Goal: Transaction & Acquisition: Purchase product/service

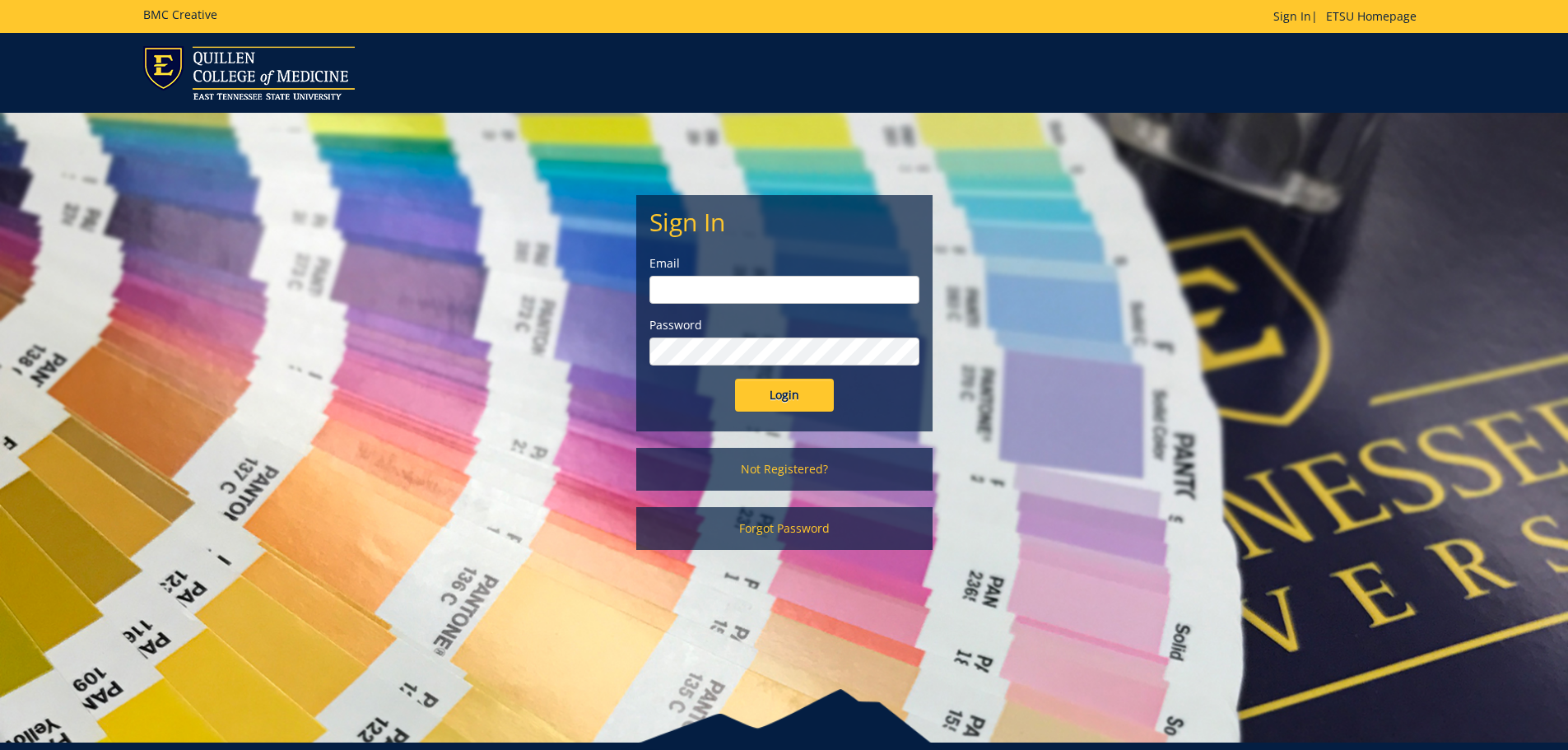
type input "[EMAIL_ADDRESS][DOMAIN_NAME]"
click at [772, 392] on input "Login" at bounding box center [784, 394] width 99 height 33
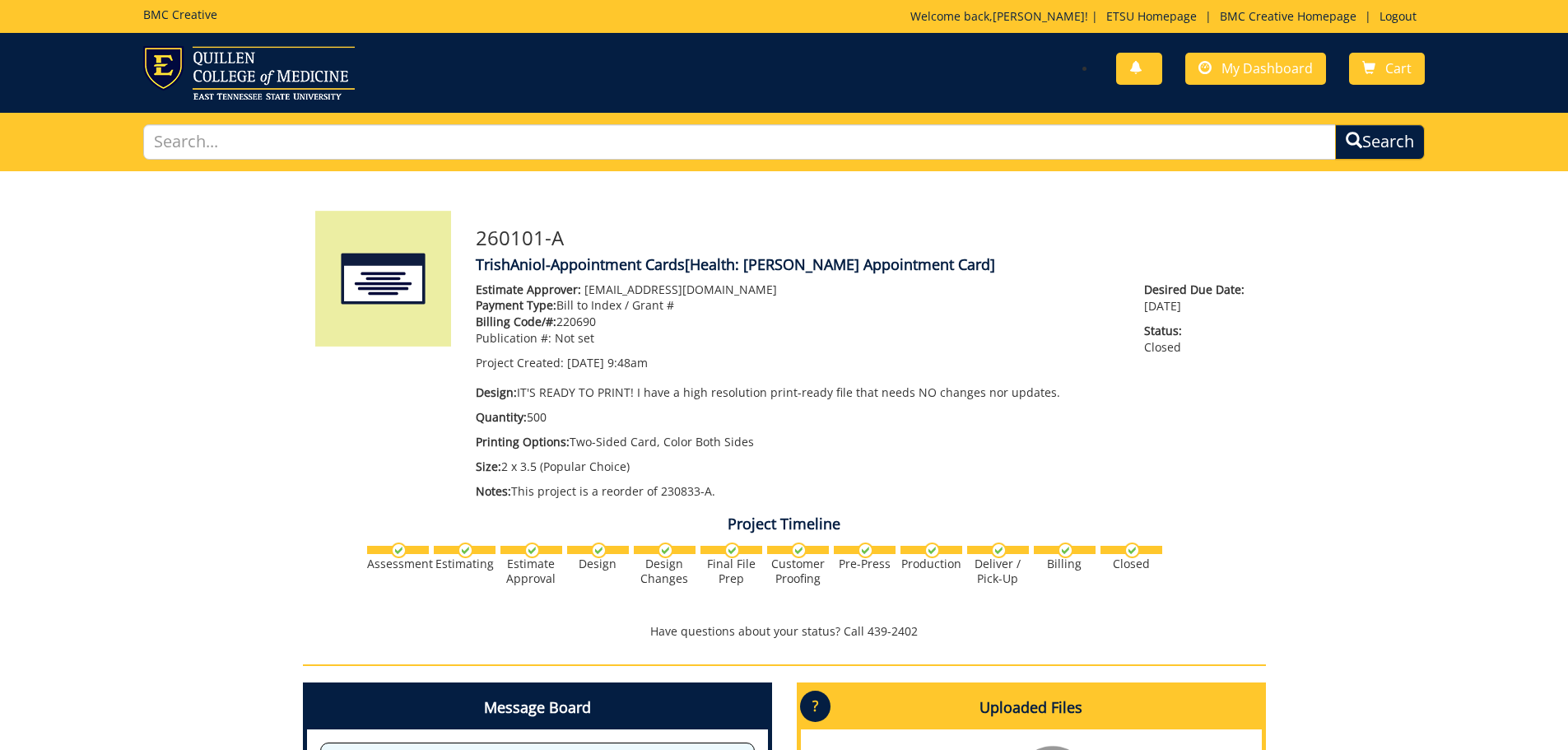
scroll to position [66, 0]
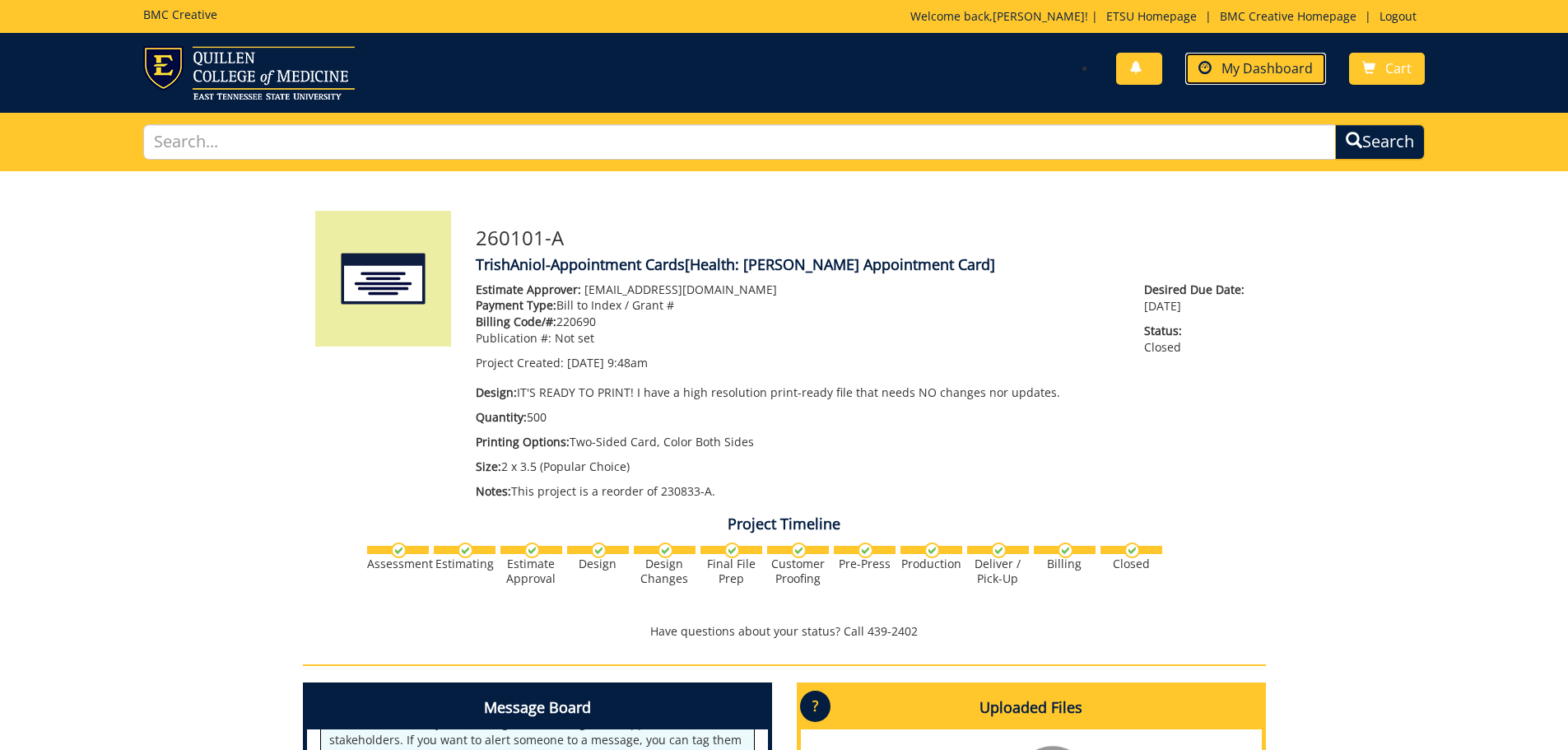
click at [1242, 60] on span "My Dashboard" at bounding box center [1267, 67] width 91 height 18
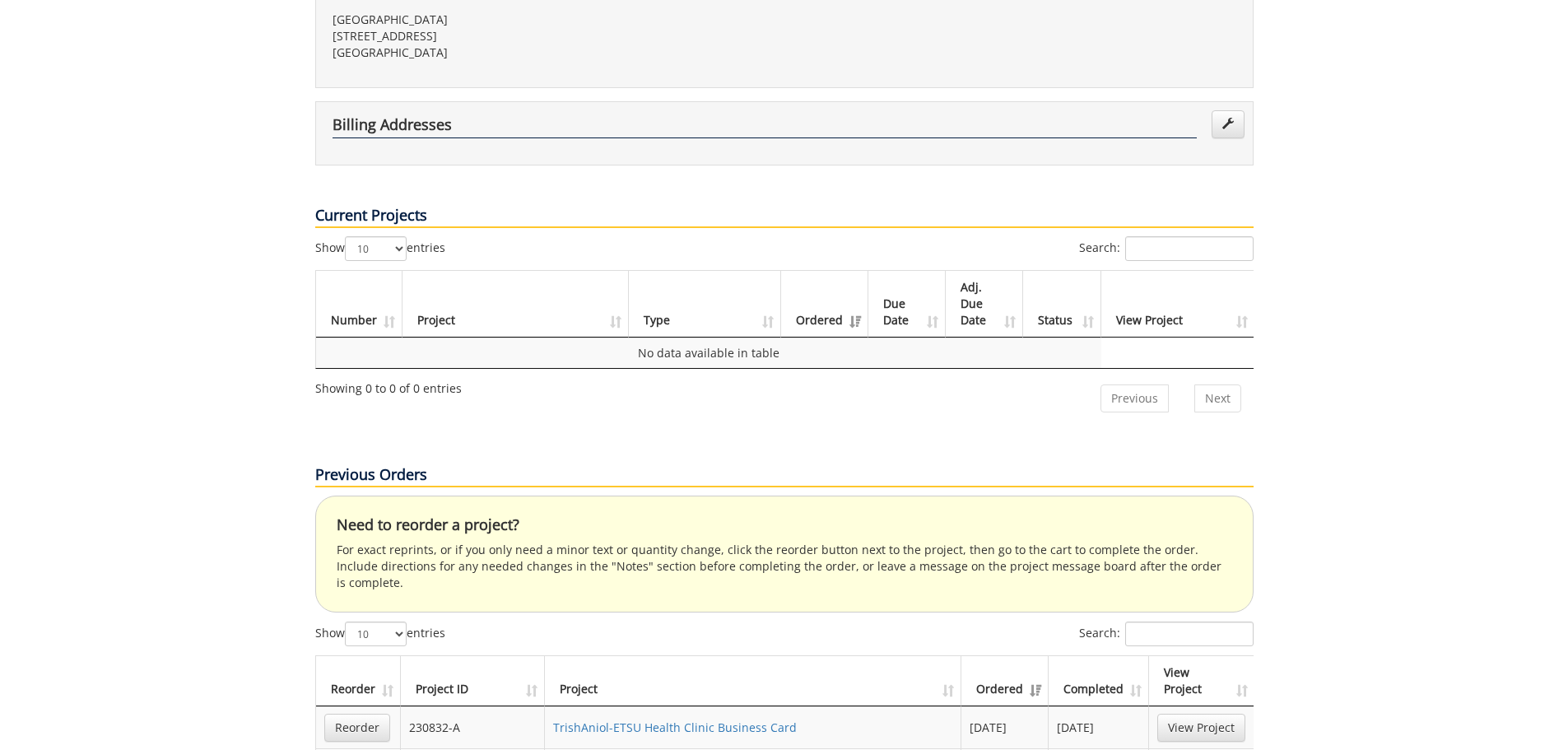
scroll to position [658, 0]
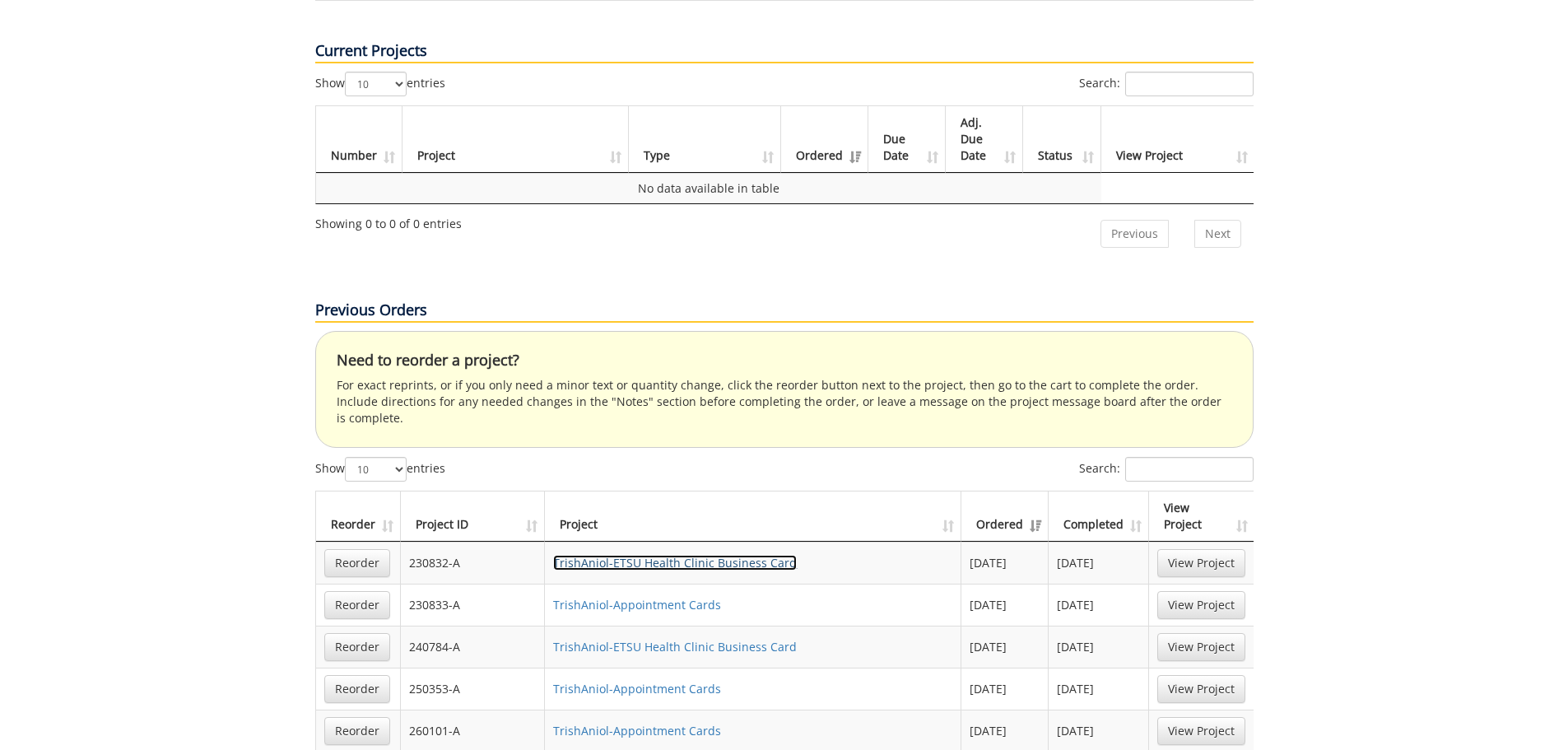
click at [714, 555] on link "TrishAniol-ETSU Health Clinic Business Card" at bounding box center [674, 562] width 244 height 15
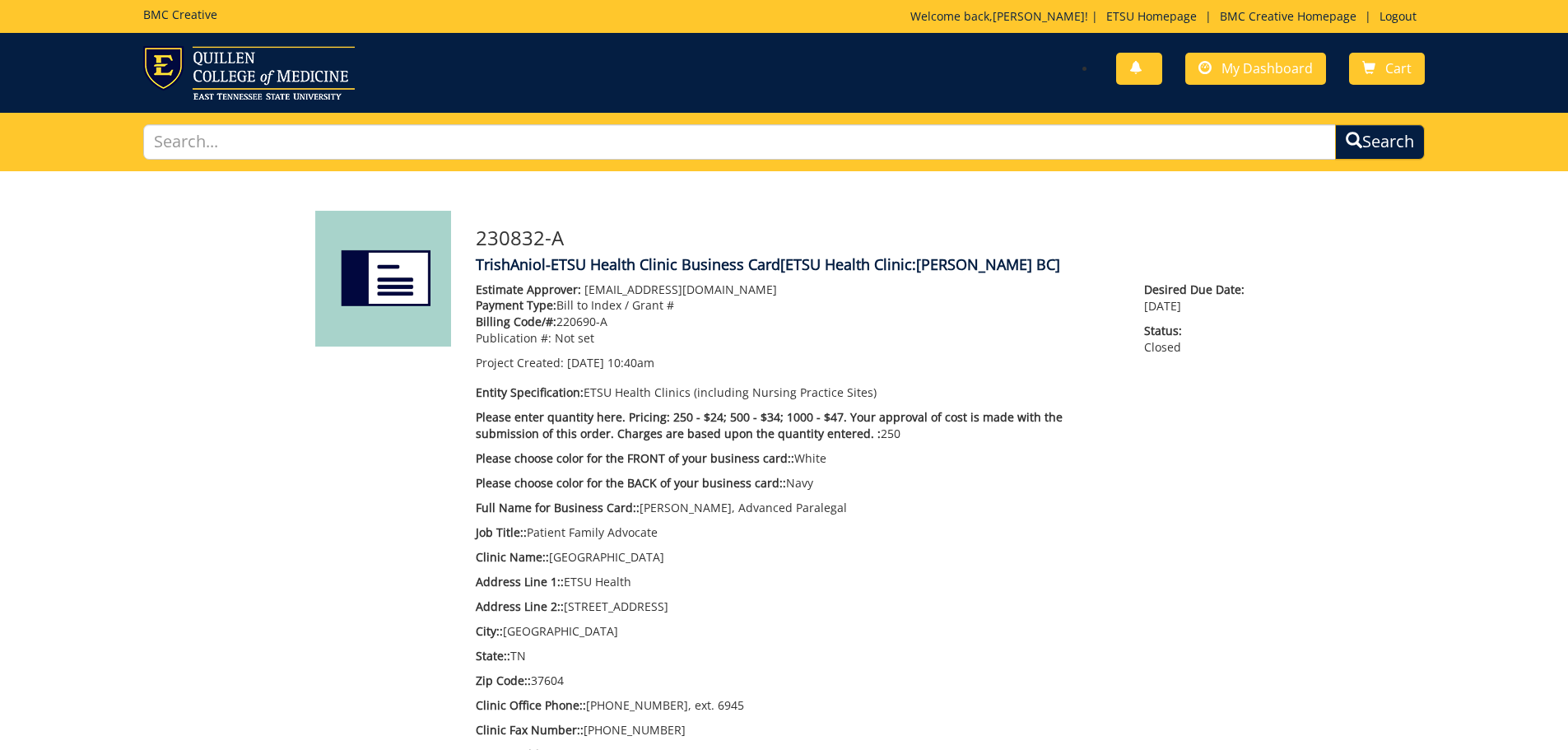
scroll to position [840, 0]
click at [1282, 73] on span "My Dashboard" at bounding box center [1267, 67] width 91 height 18
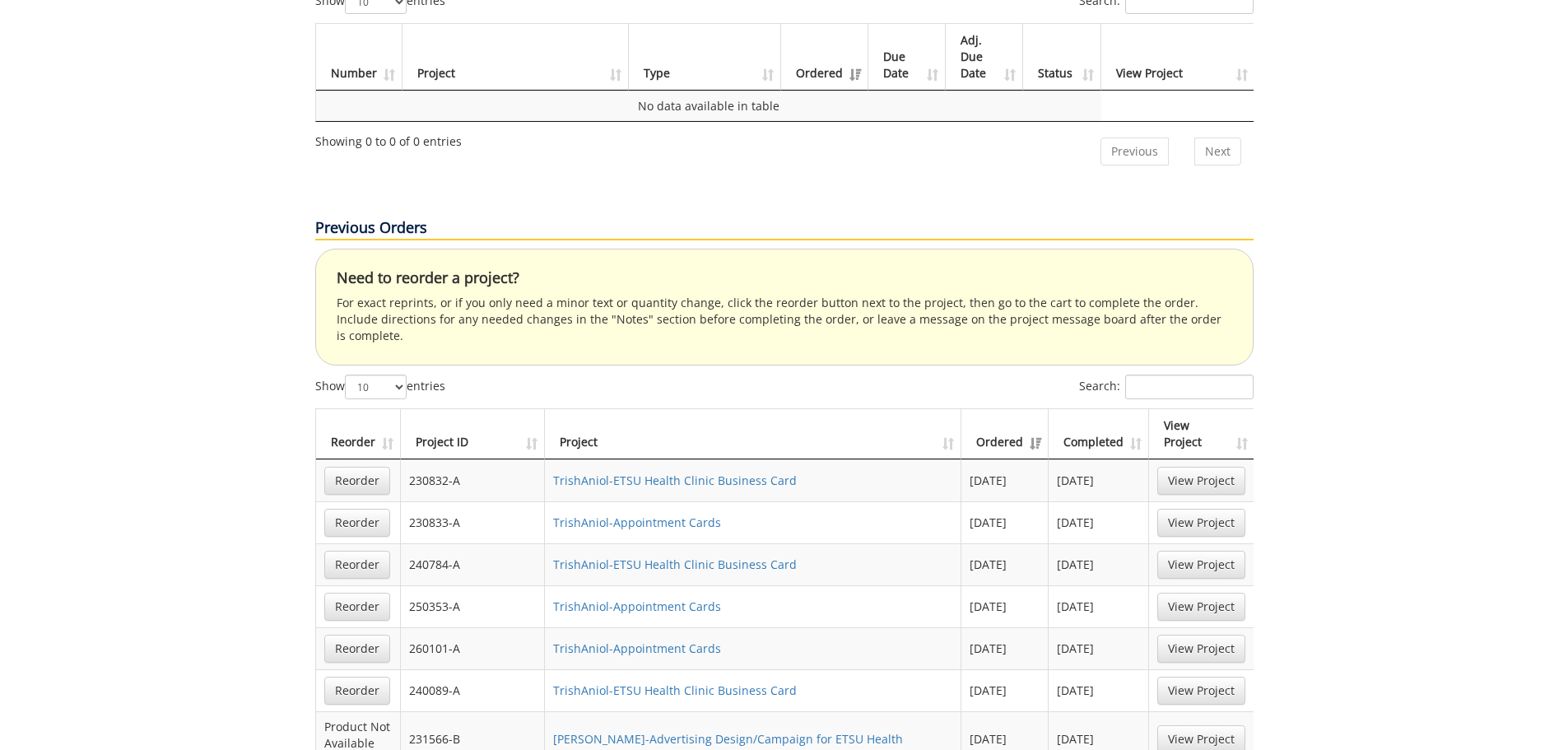
scroll to position [905, 0]
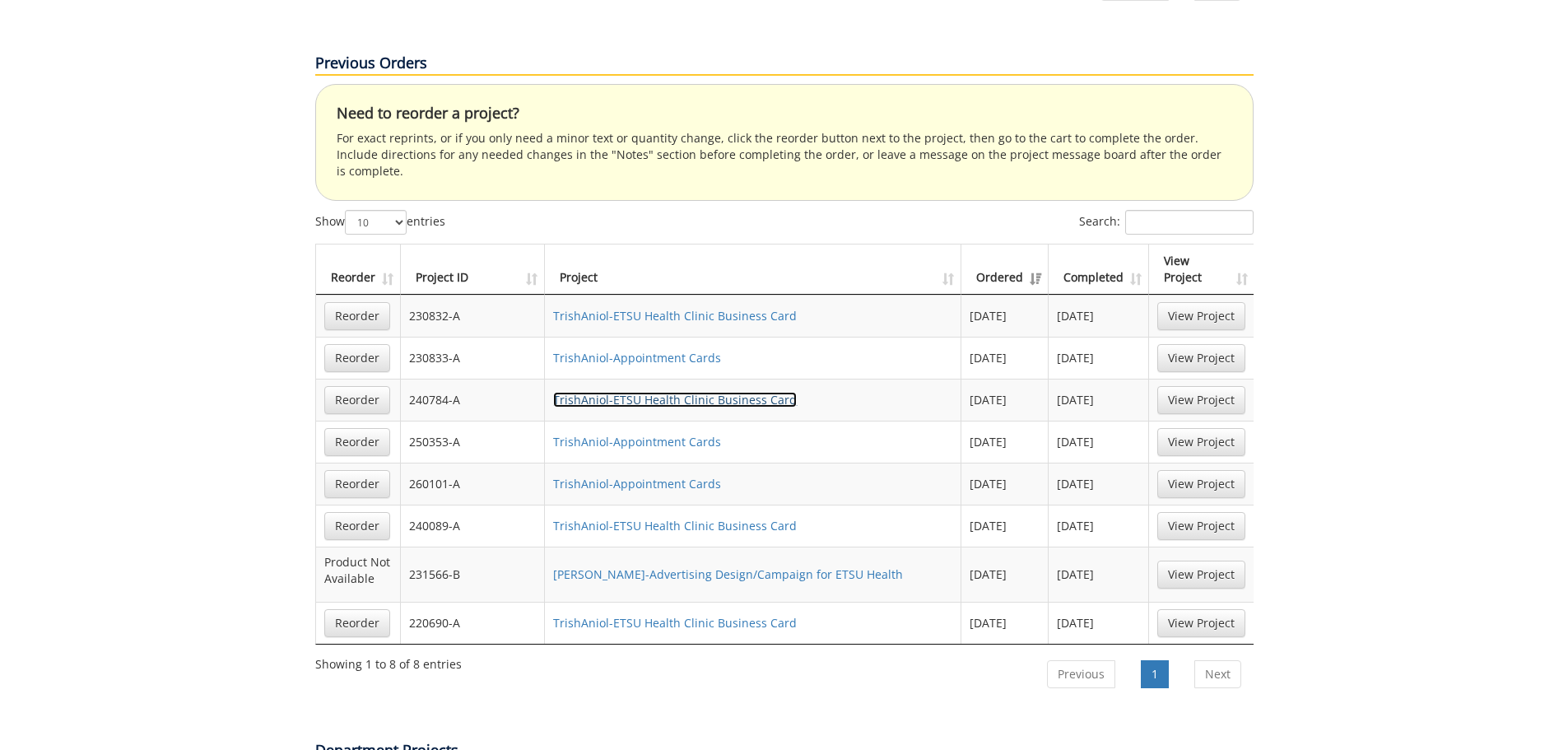
click at [599, 392] on link "TrishAniol-ETSU Health Clinic Business Card" at bounding box center [674, 399] width 244 height 15
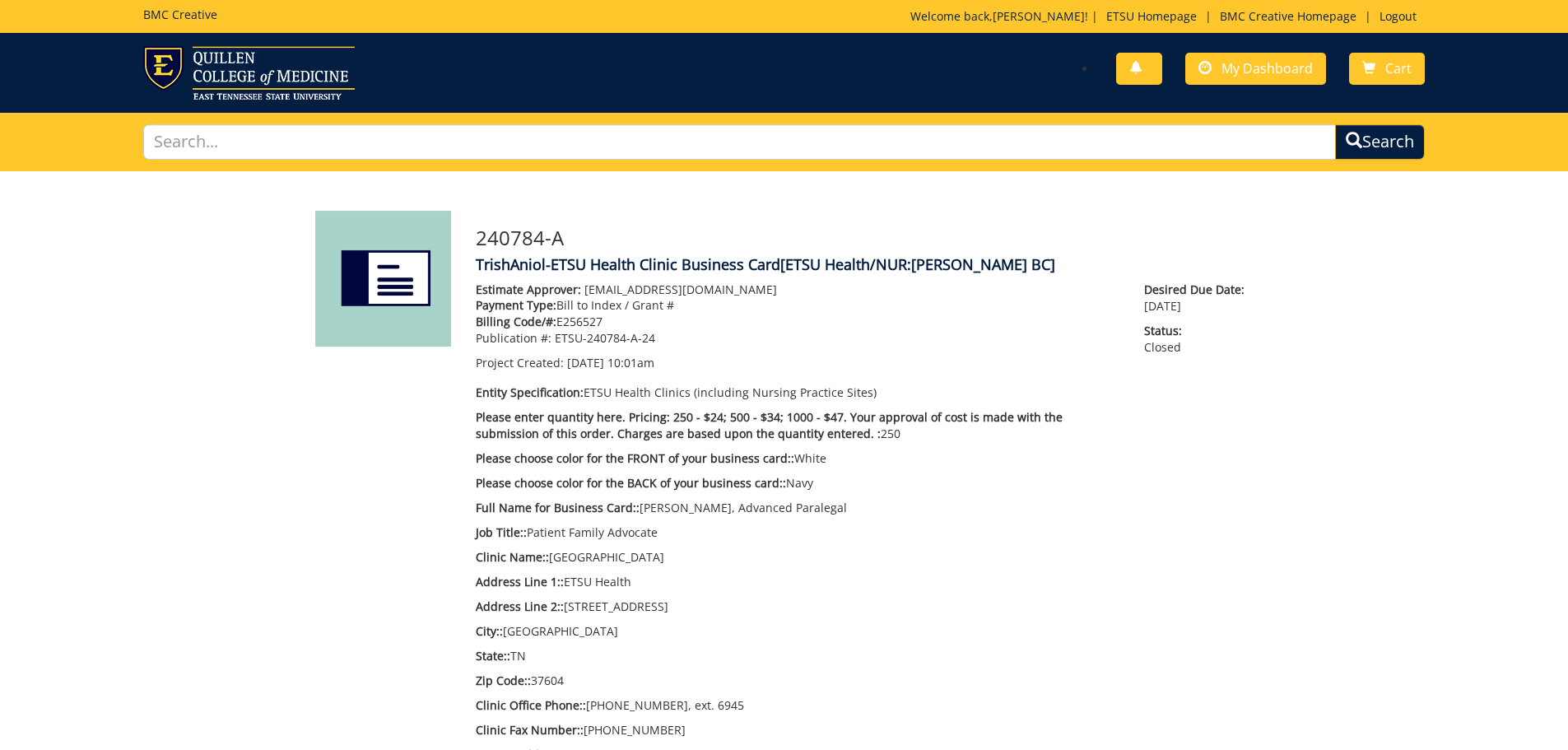
scroll to position [100, 0]
click at [1252, 71] on span "My Dashboard" at bounding box center [1267, 67] width 91 height 18
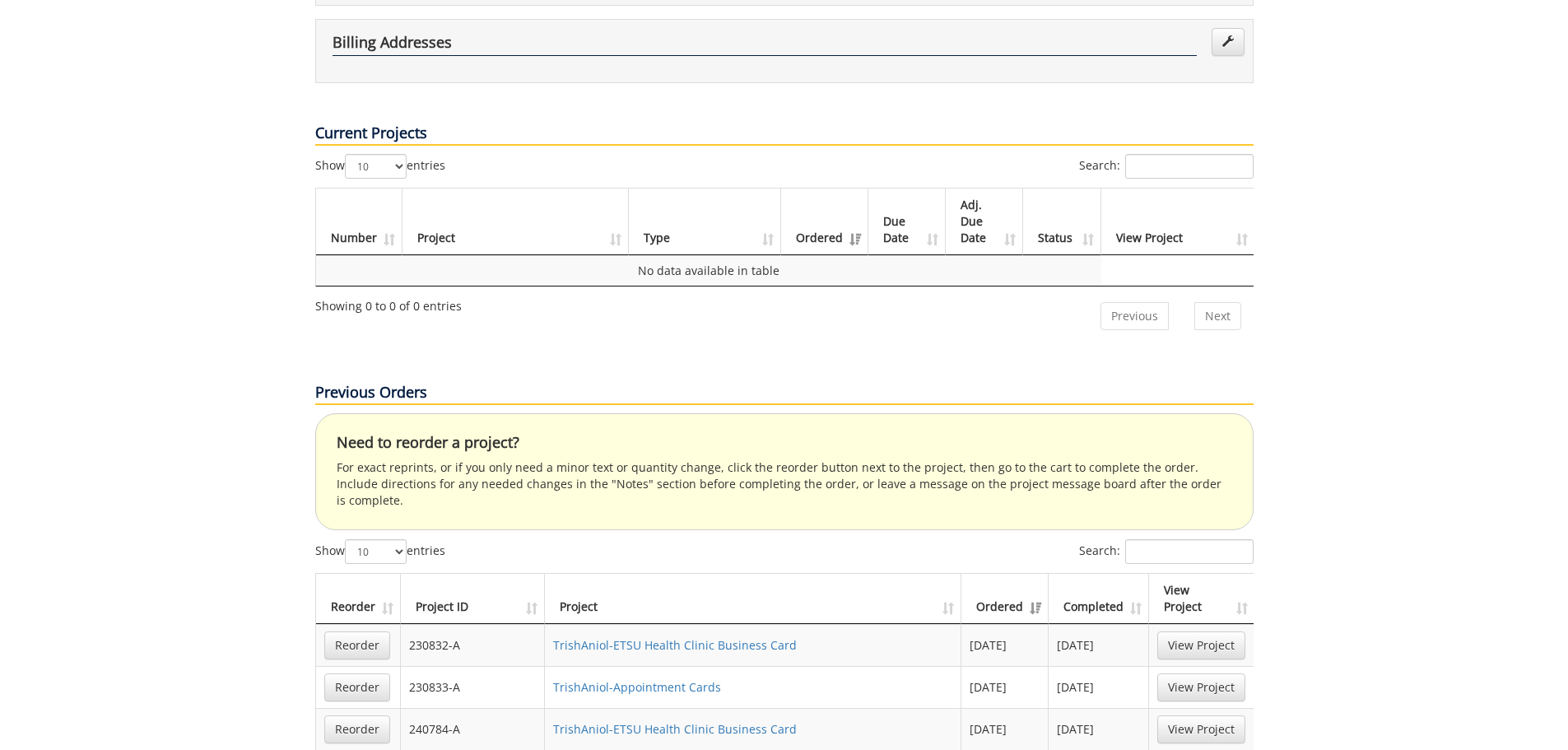
scroll to position [658, 0]
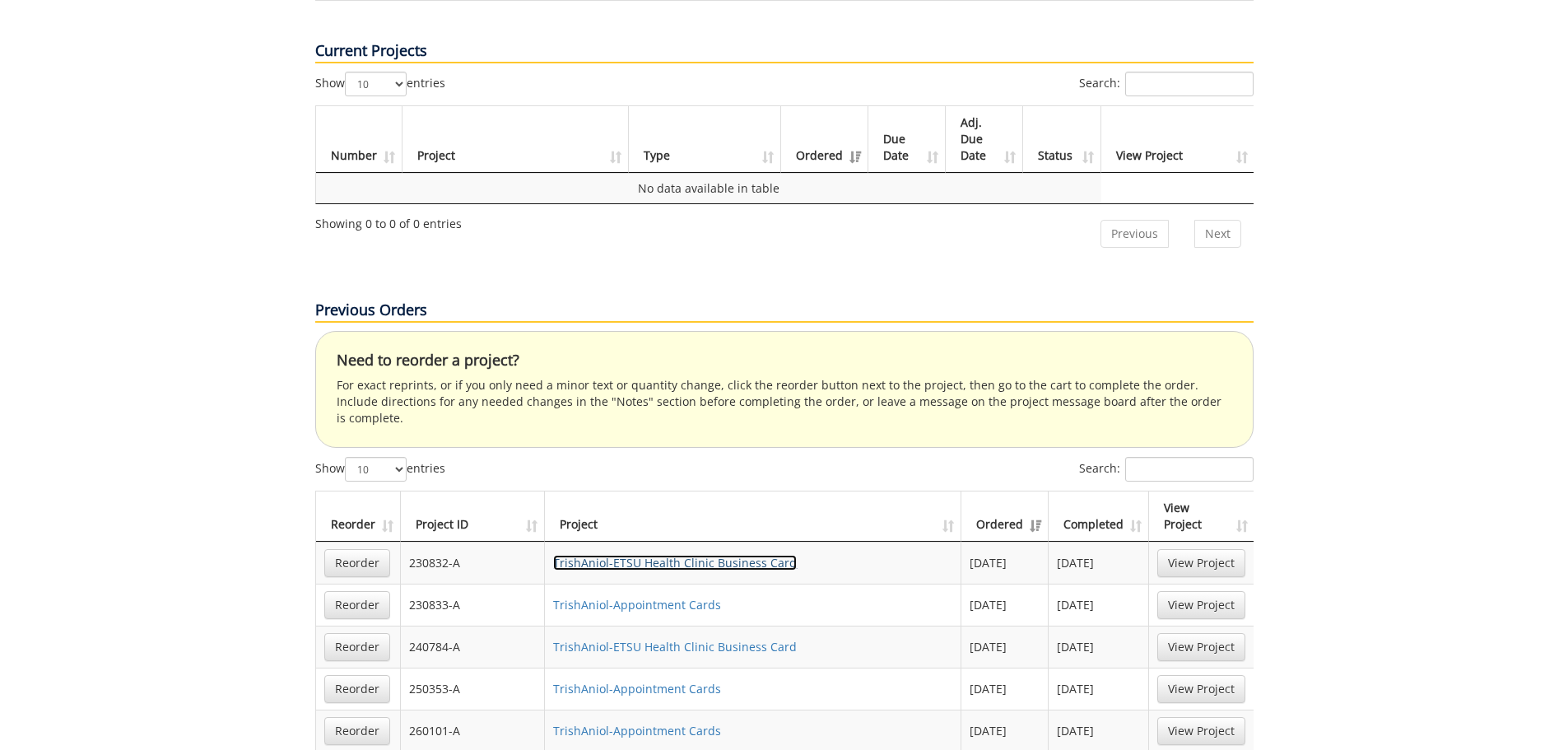
click at [616, 555] on link "TrishAniol-ETSU Health Clinic Business Card" at bounding box center [674, 562] width 244 height 15
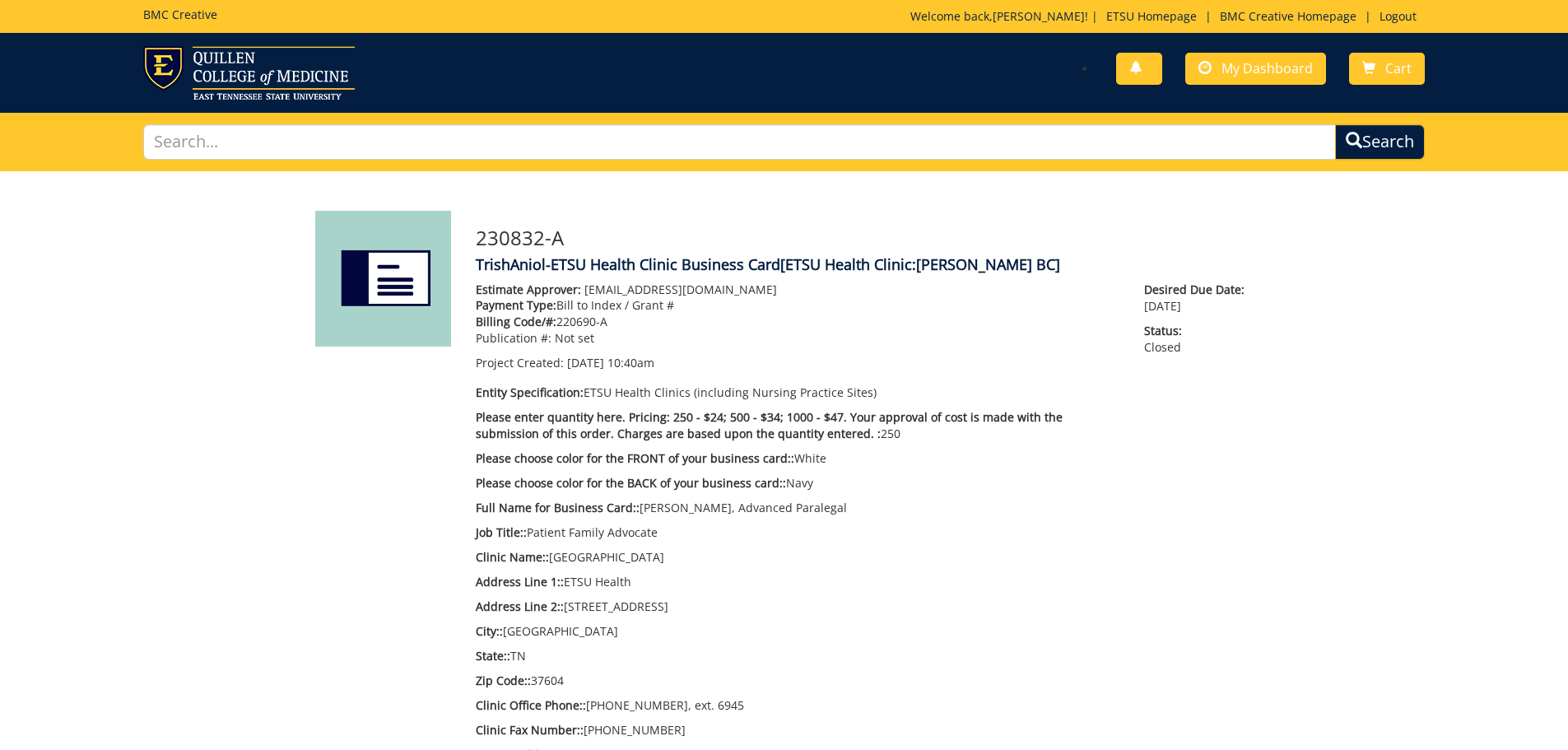
scroll to position [840, 0]
click at [1262, 65] on span "My Dashboard" at bounding box center [1267, 67] width 91 height 18
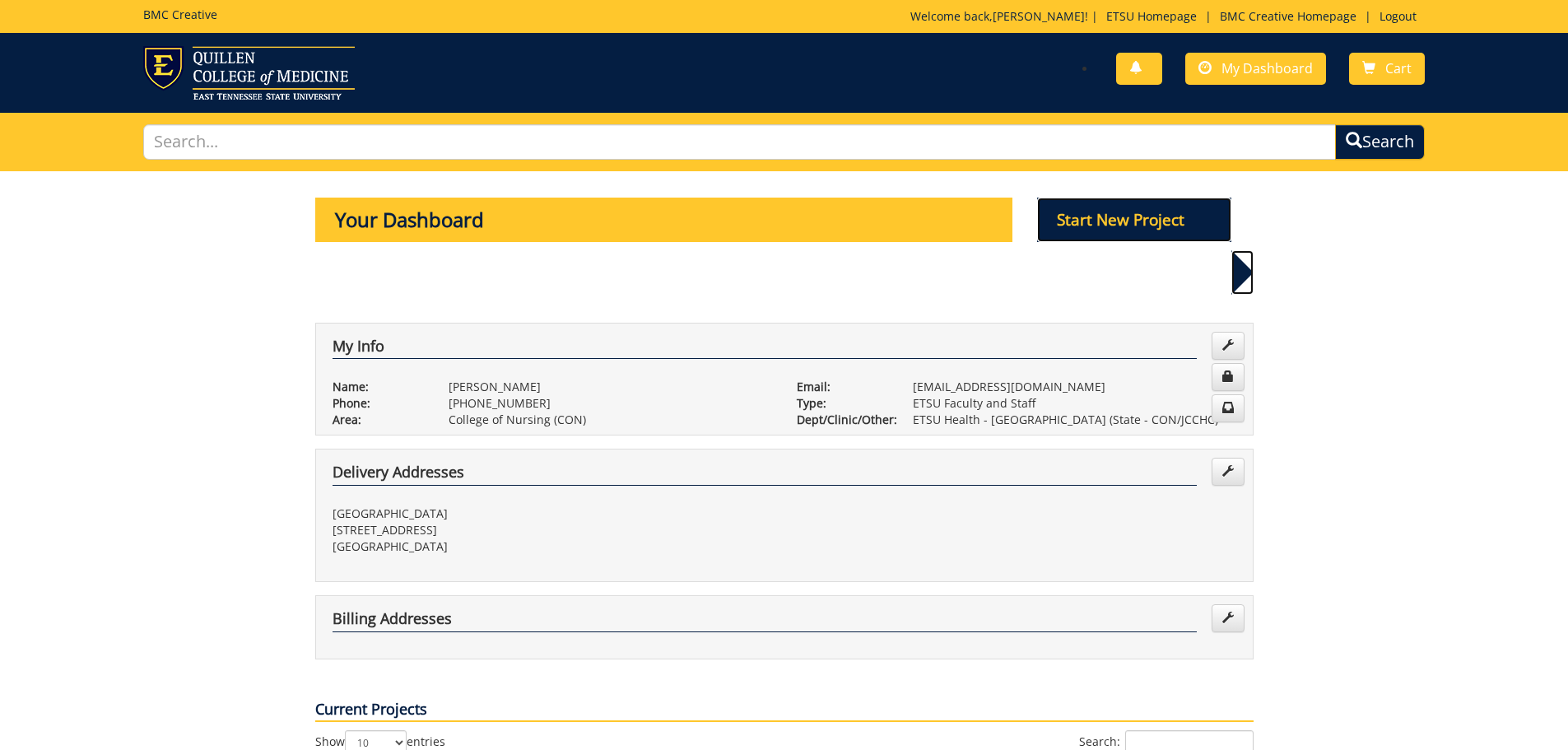
click at [1158, 215] on p "Start New Project" at bounding box center [1134, 219] width 194 height 45
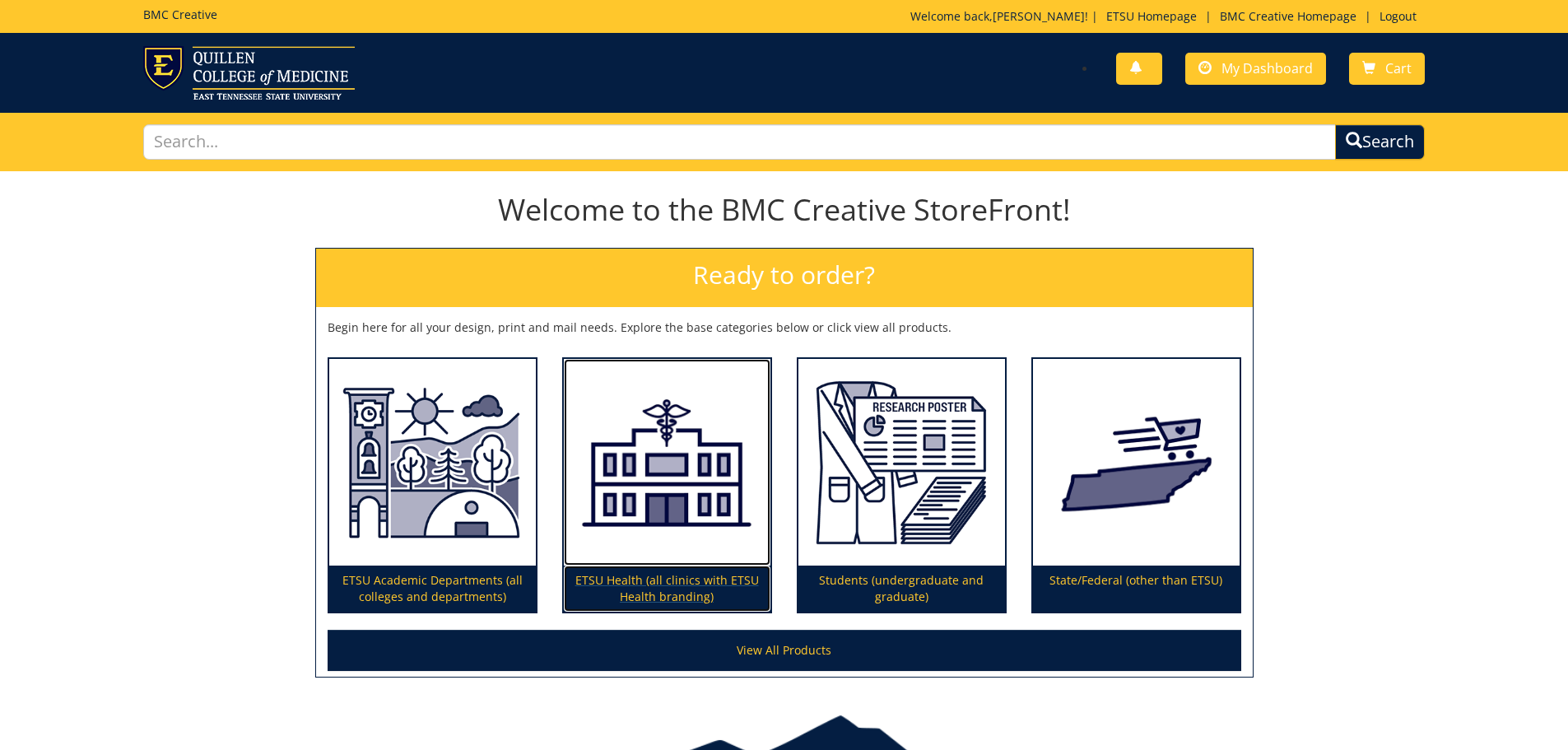
click at [714, 438] on img at bounding box center [668, 462] width 207 height 208
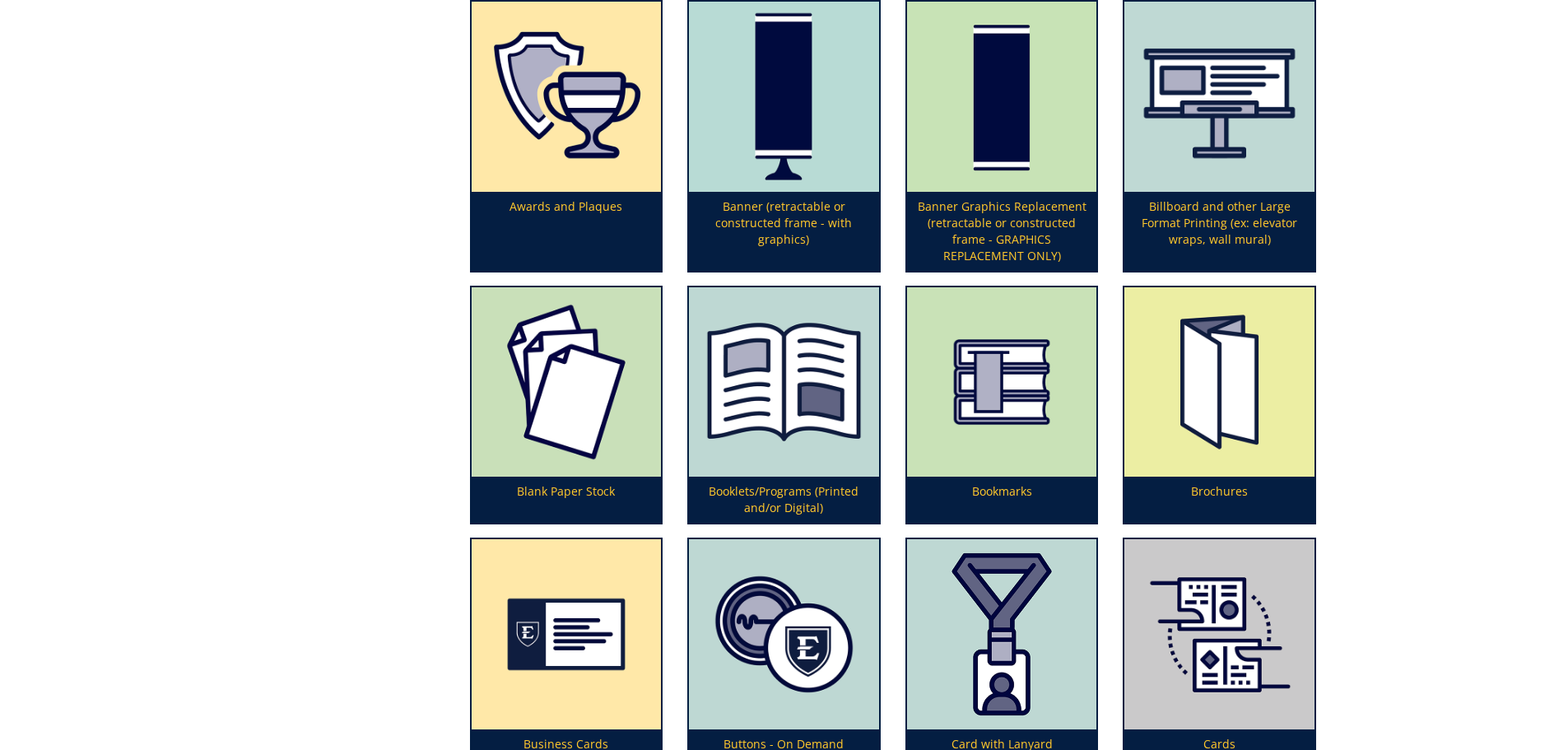
scroll to position [576, 0]
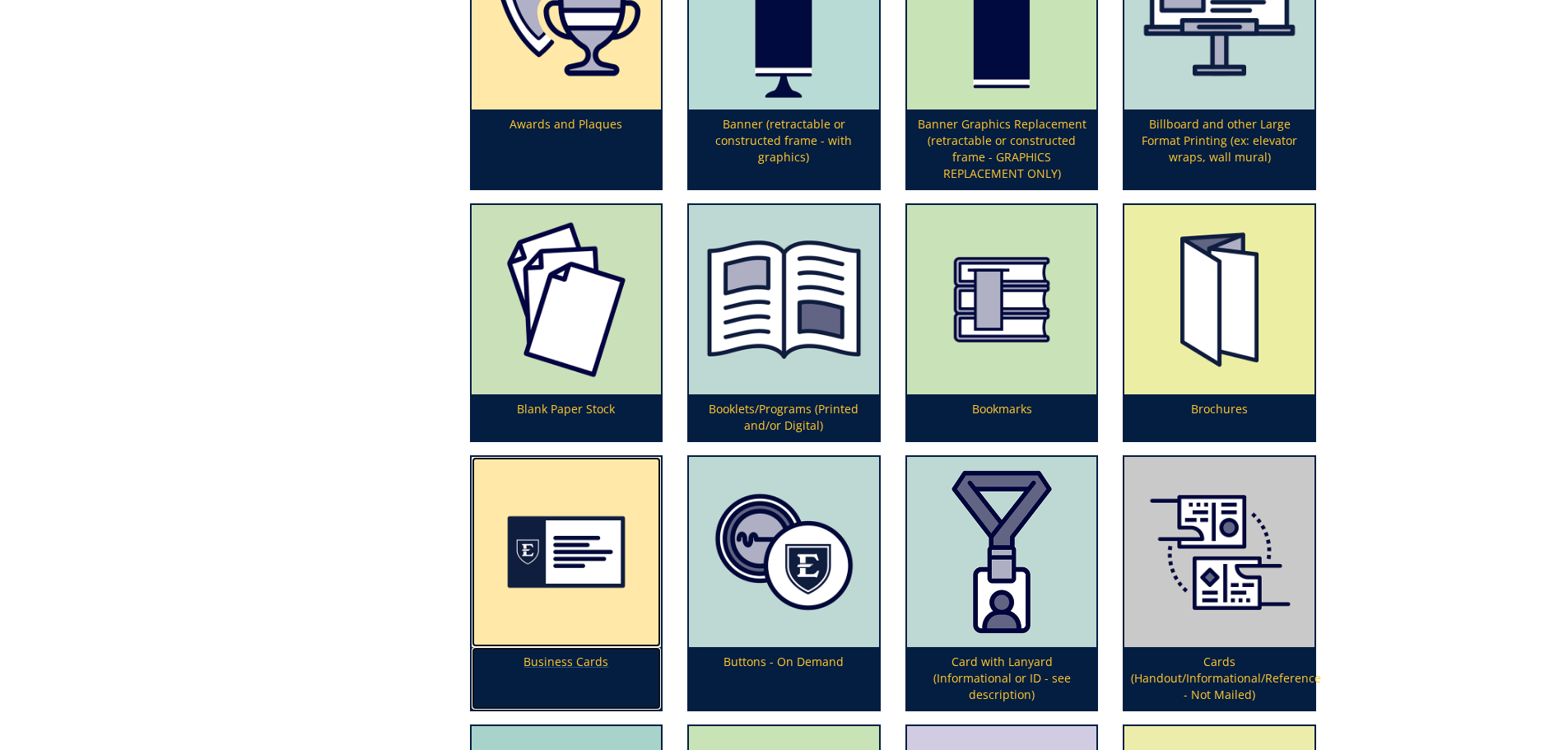
click at [577, 521] on img at bounding box center [566, 552] width 191 height 191
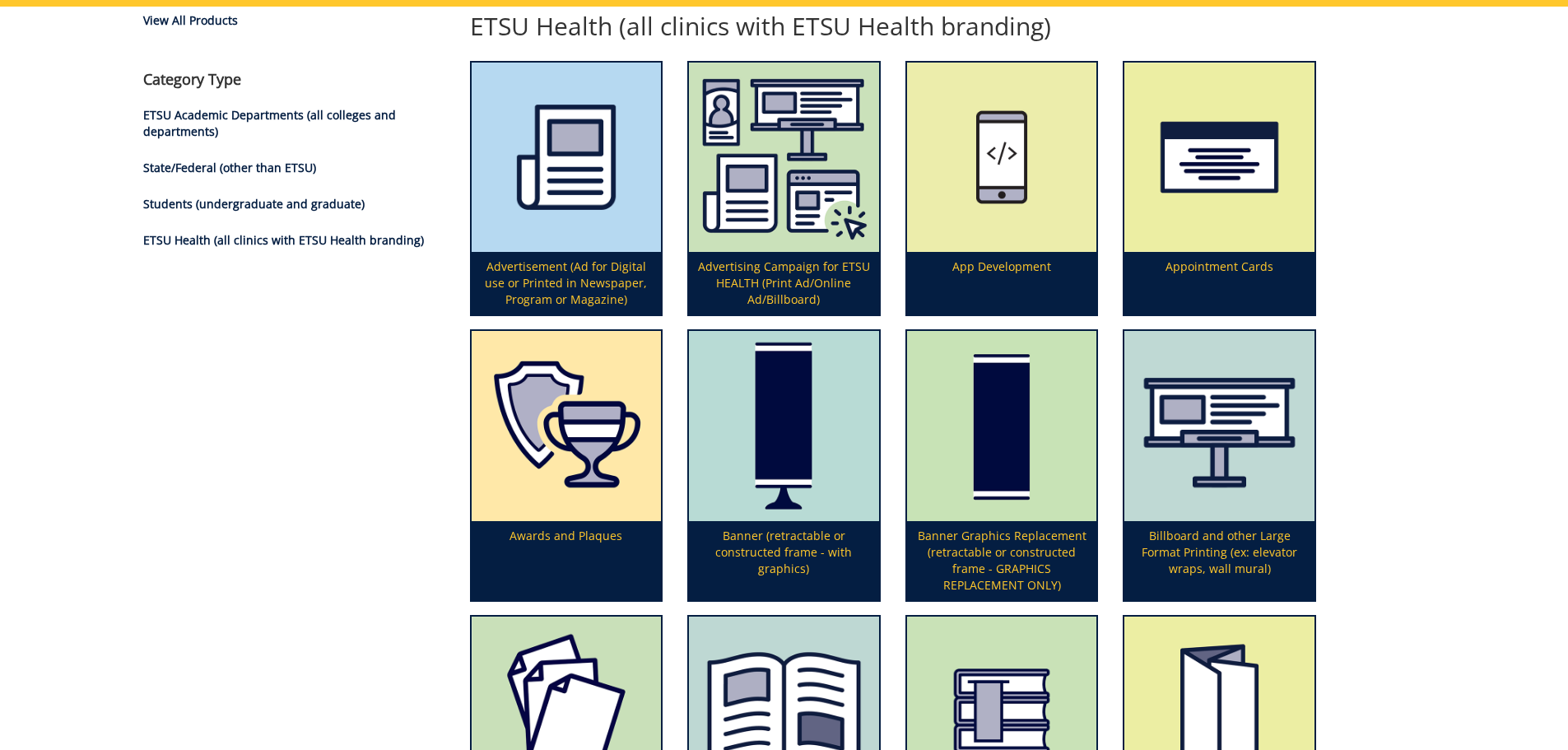
scroll to position [0, 0]
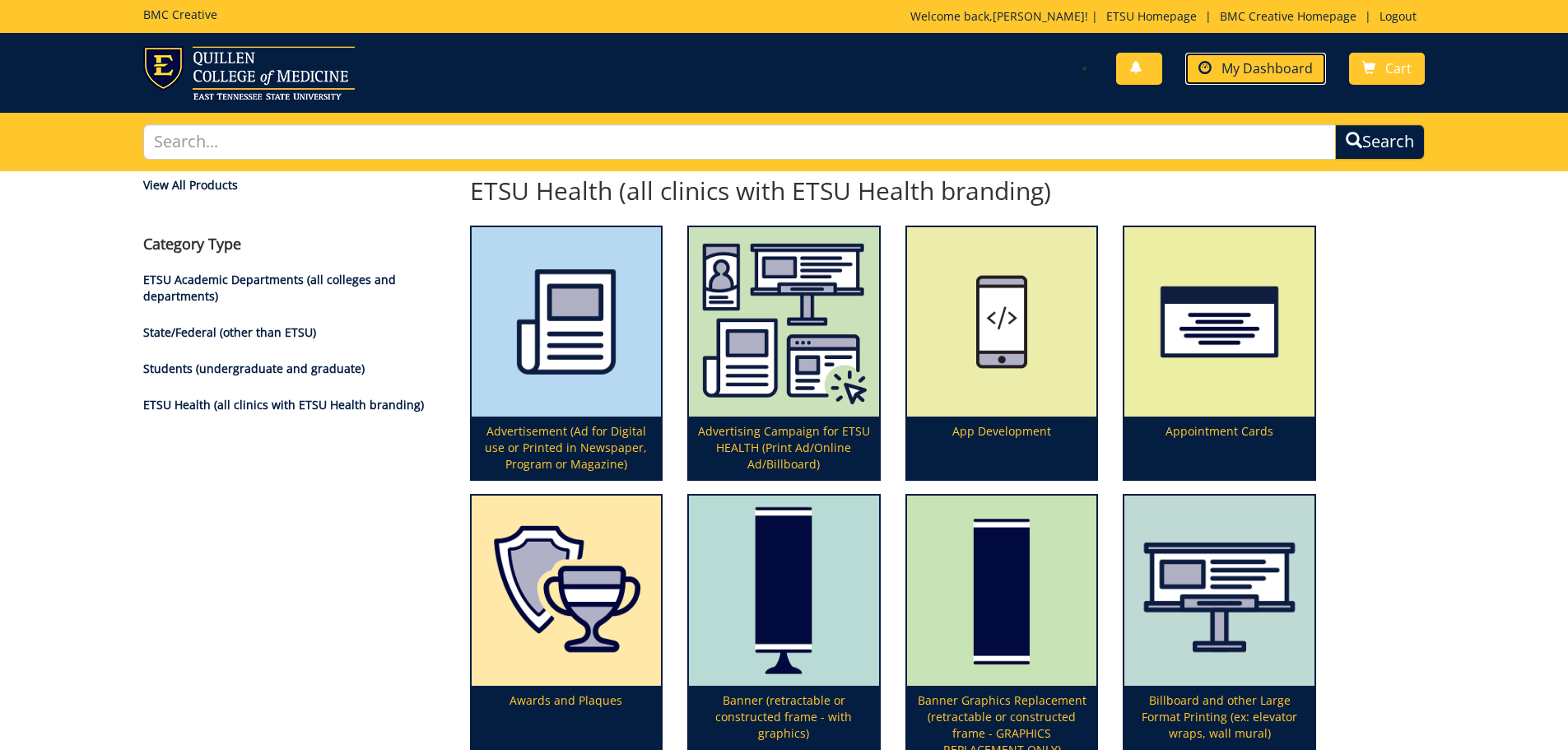
click at [1236, 57] on link "My Dashboard" at bounding box center [1256, 69] width 140 height 32
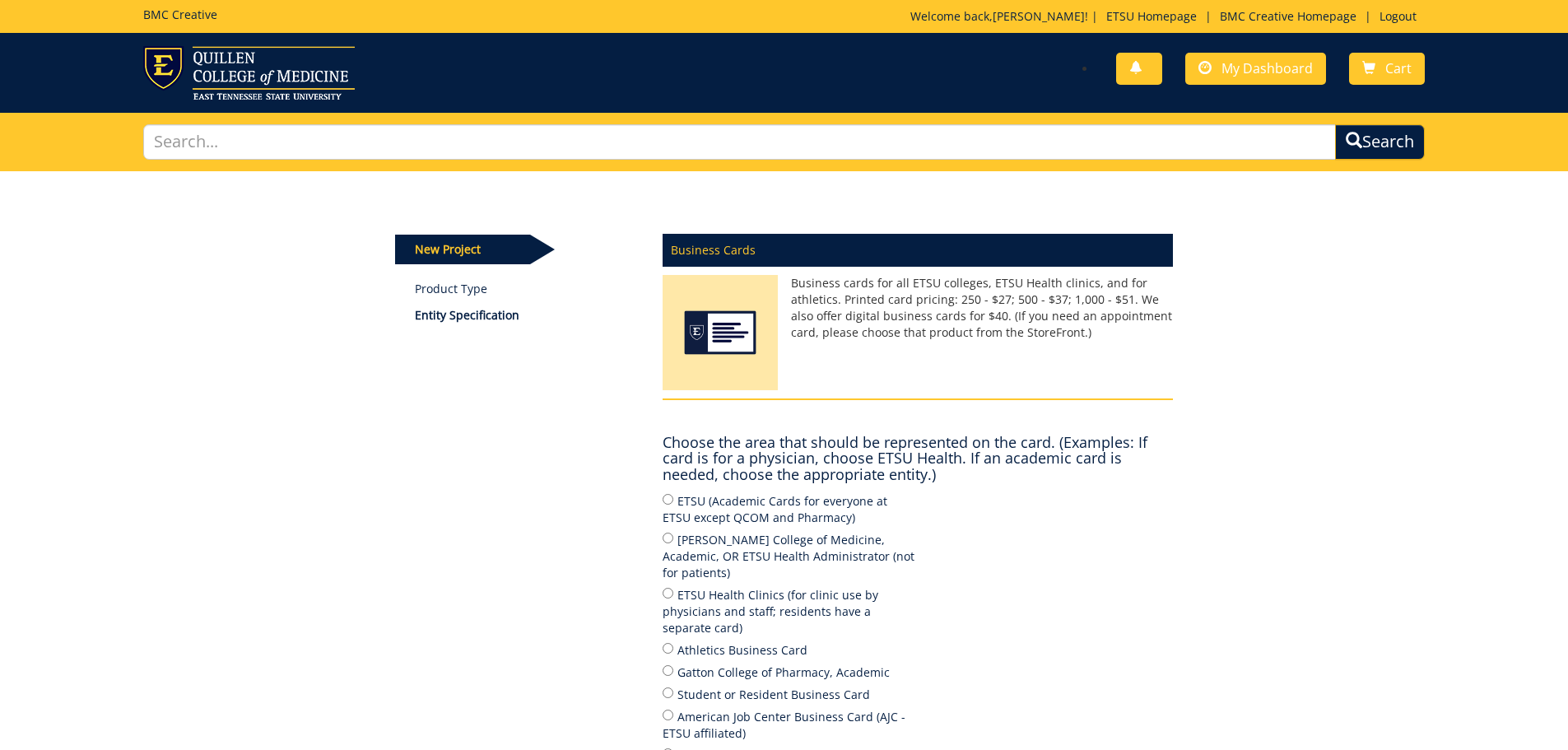
scroll to position [82, 0]
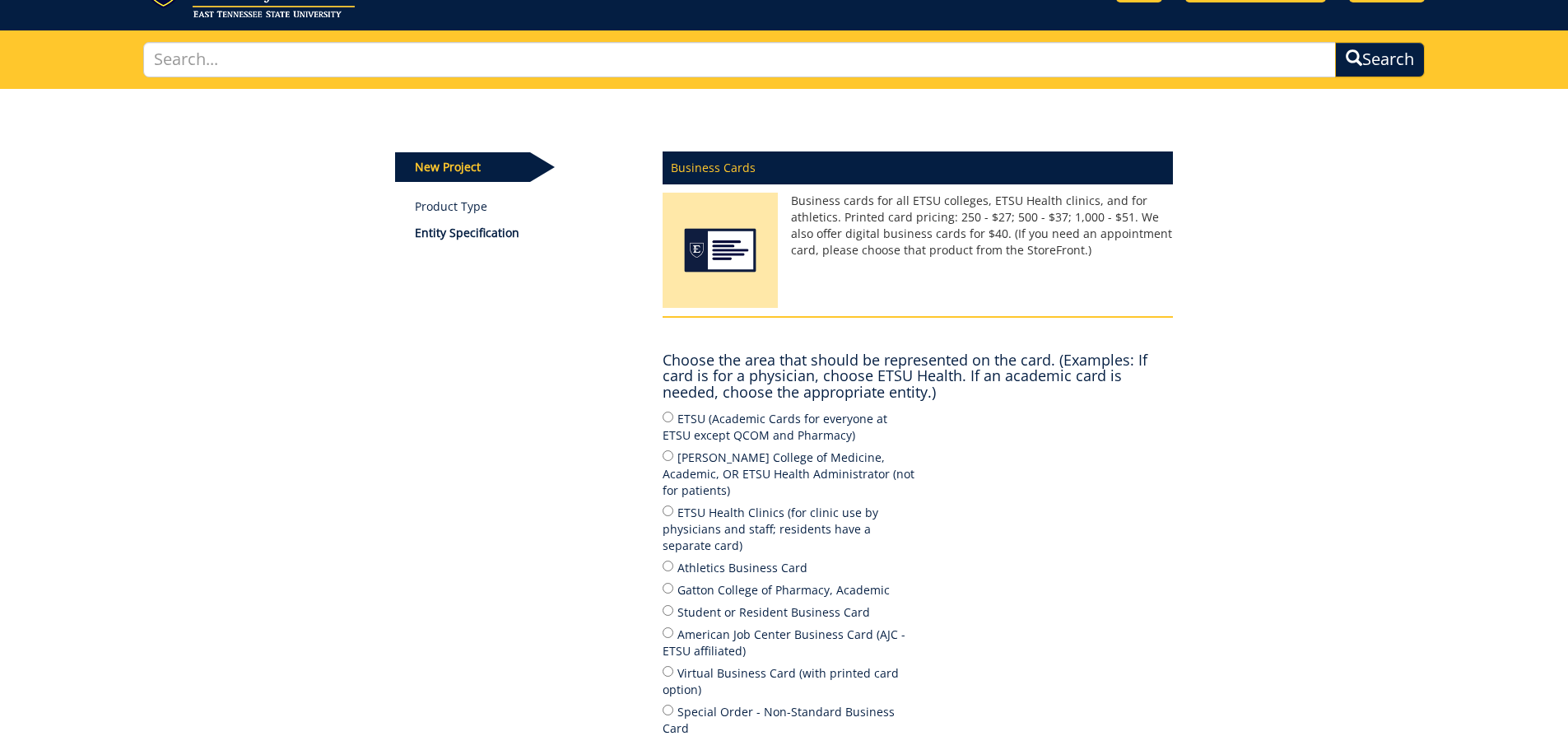
click at [692, 510] on label "ETSU Health Clinics (for clinic use by physicians and staff; residents have a s…" at bounding box center [790, 528] width 255 height 51
click at [673, 510] on input "ETSU Health Clinics (for clinic use by physicians and staff; residents have a s…" at bounding box center [668, 510] width 10 height 10
radio input "true"
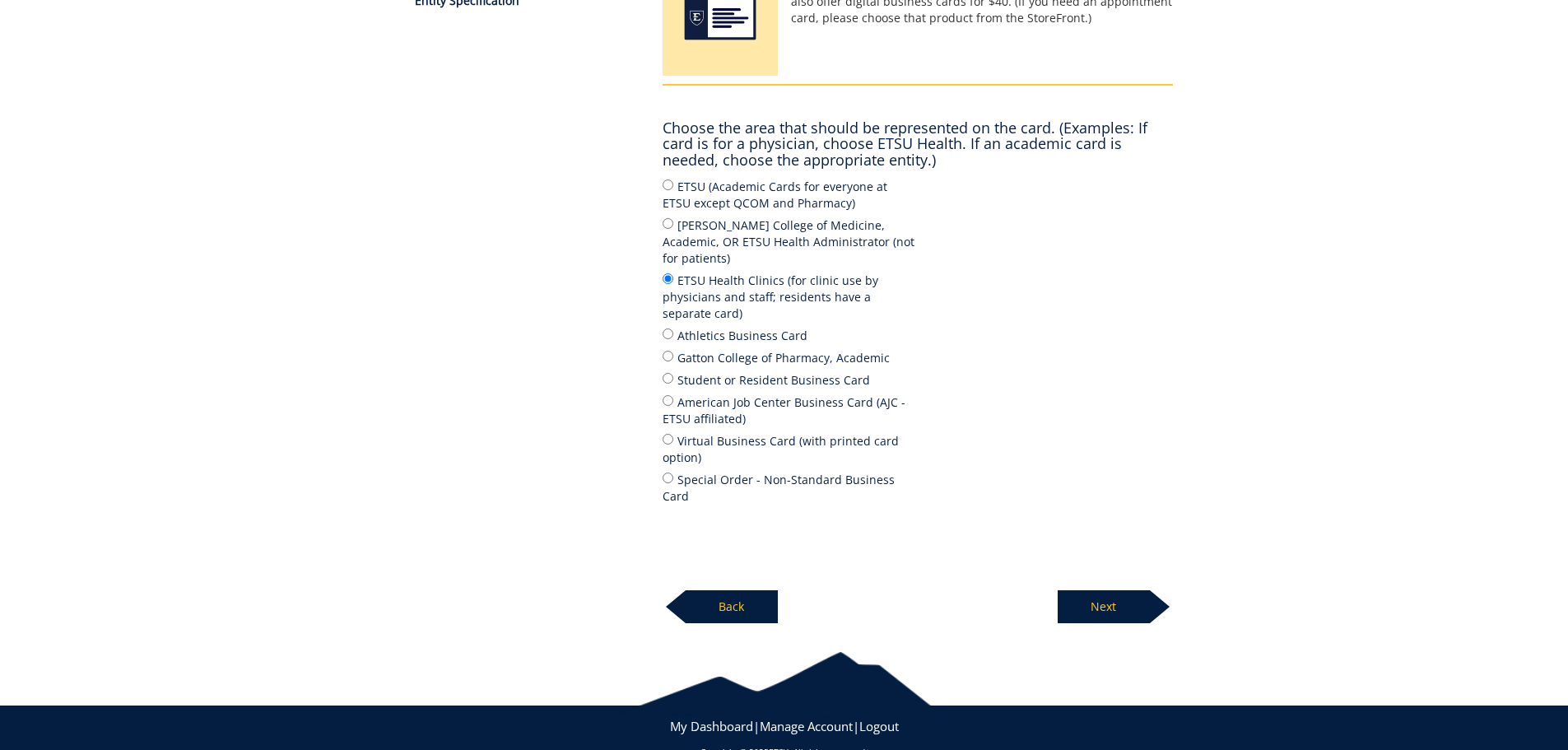
click at [1114, 590] on p "Next" at bounding box center [1103, 606] width 92 height 33
click at [761, 590] on p "Back" at bounding box center [731, 606] width 92 height 33
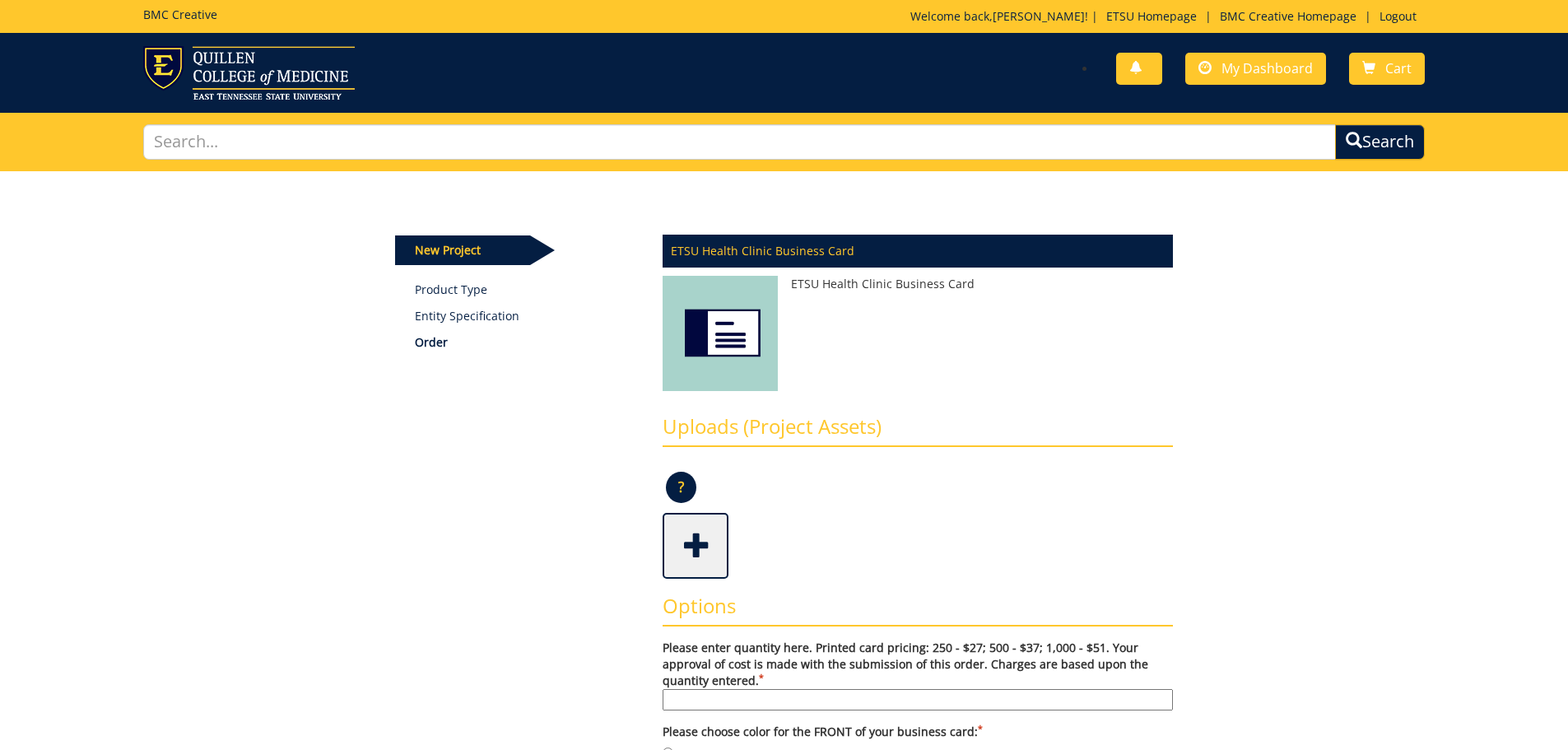
scroll to position [82, 0]
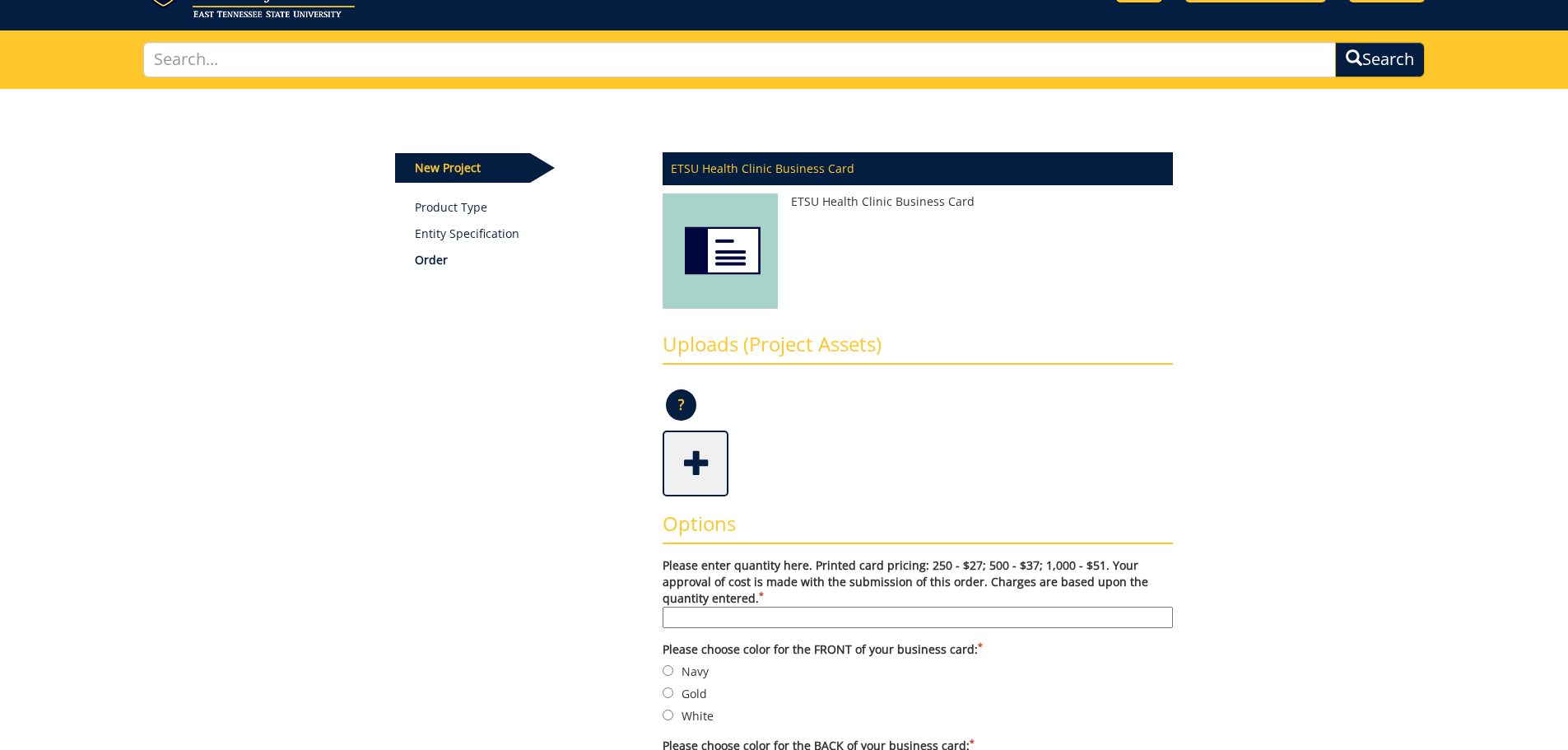
click at [898, 611] on input "Please enter quantity here. Printed card pricing: 250 - $27; 500 - $37; 1,000 -…" at bounding box center [918, 617] width 510 height 22
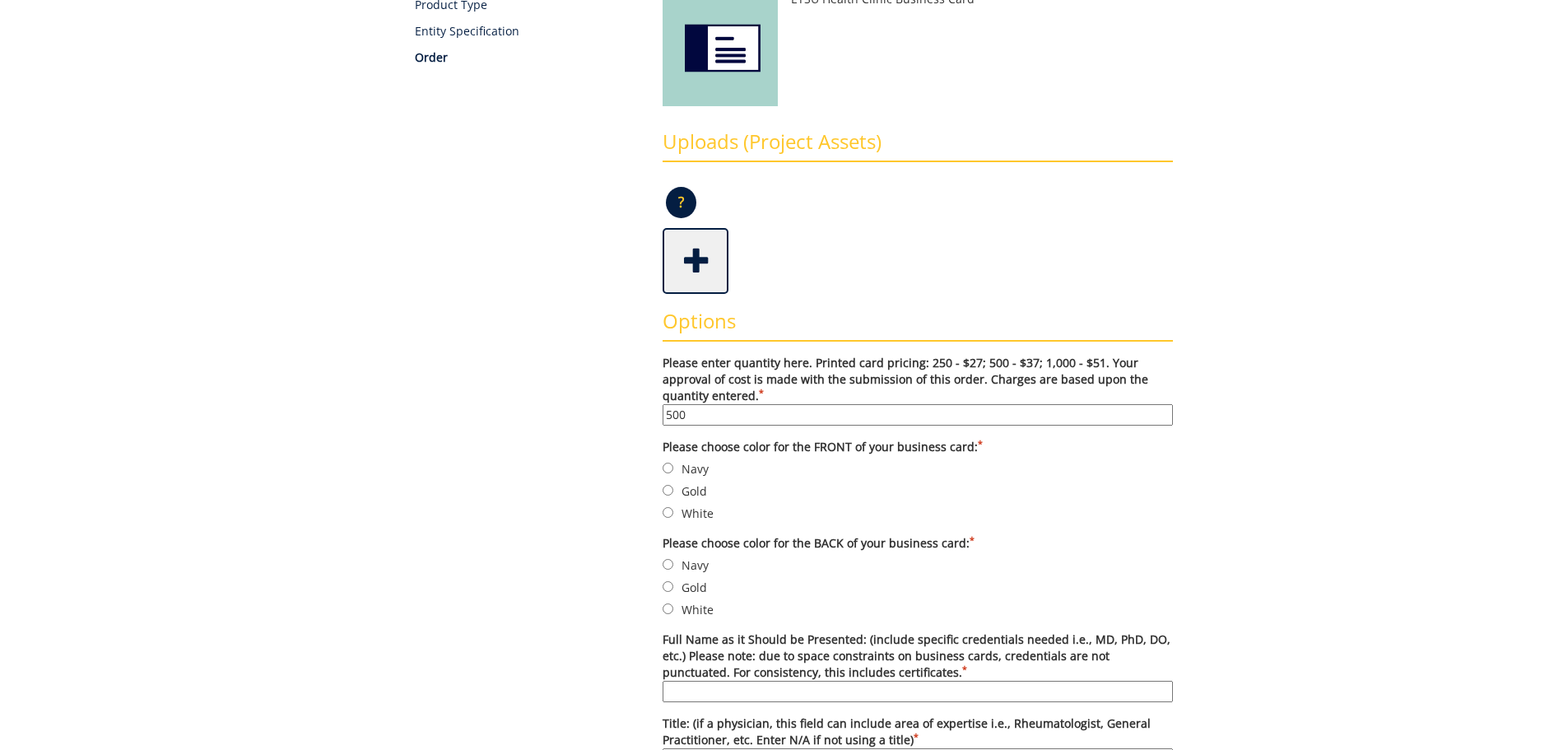
scroll to position [0, 0]
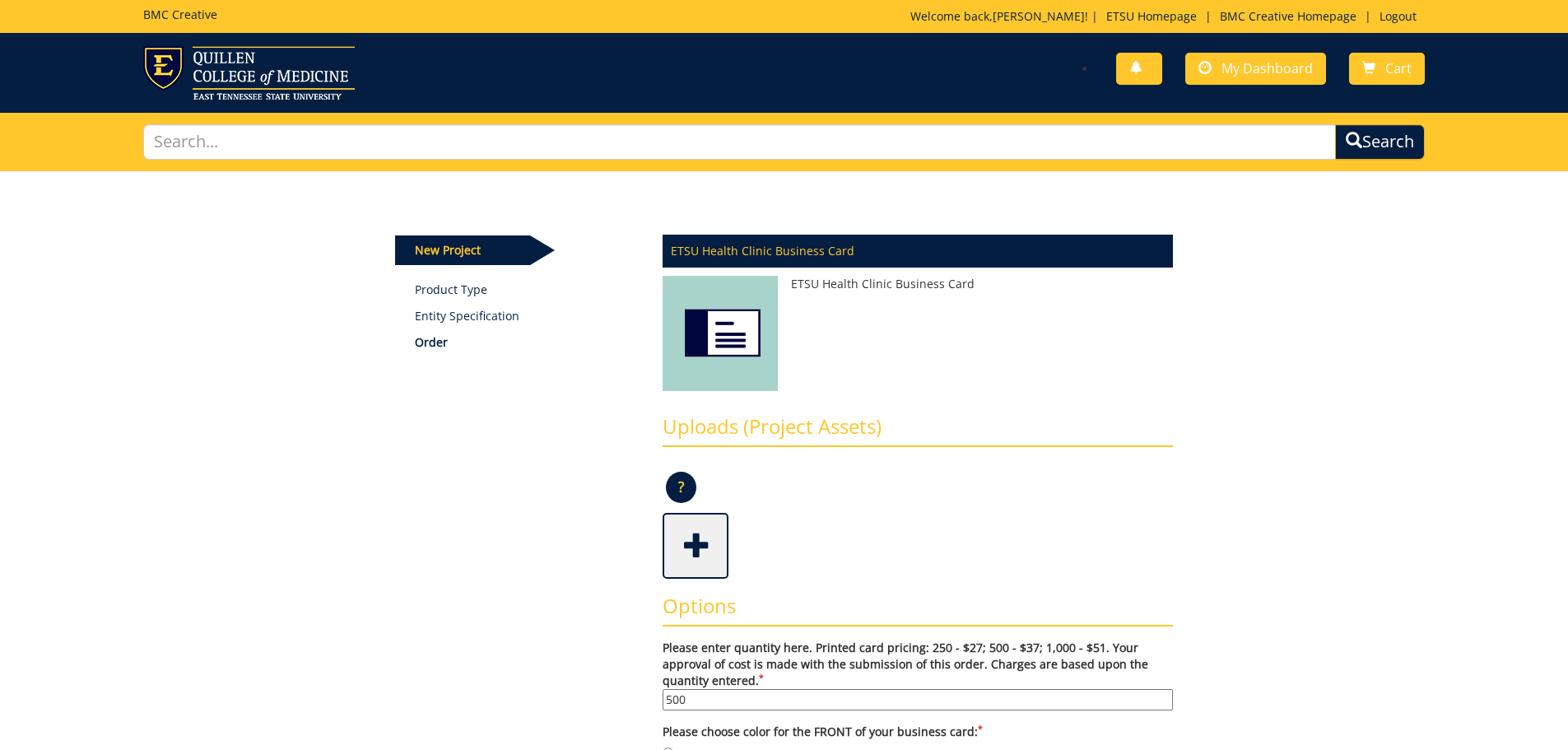
type input "500"
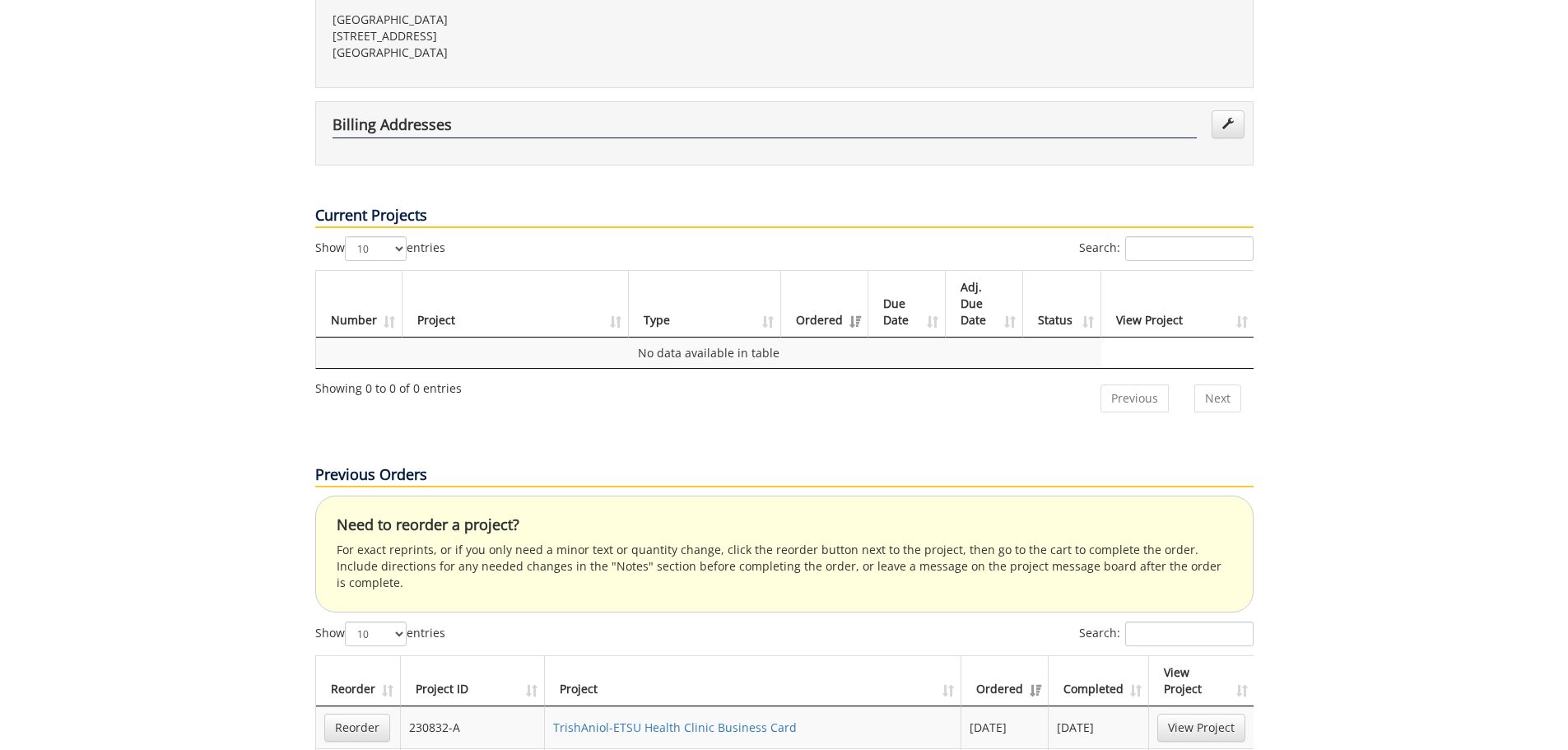
scroll to position [658, 0]
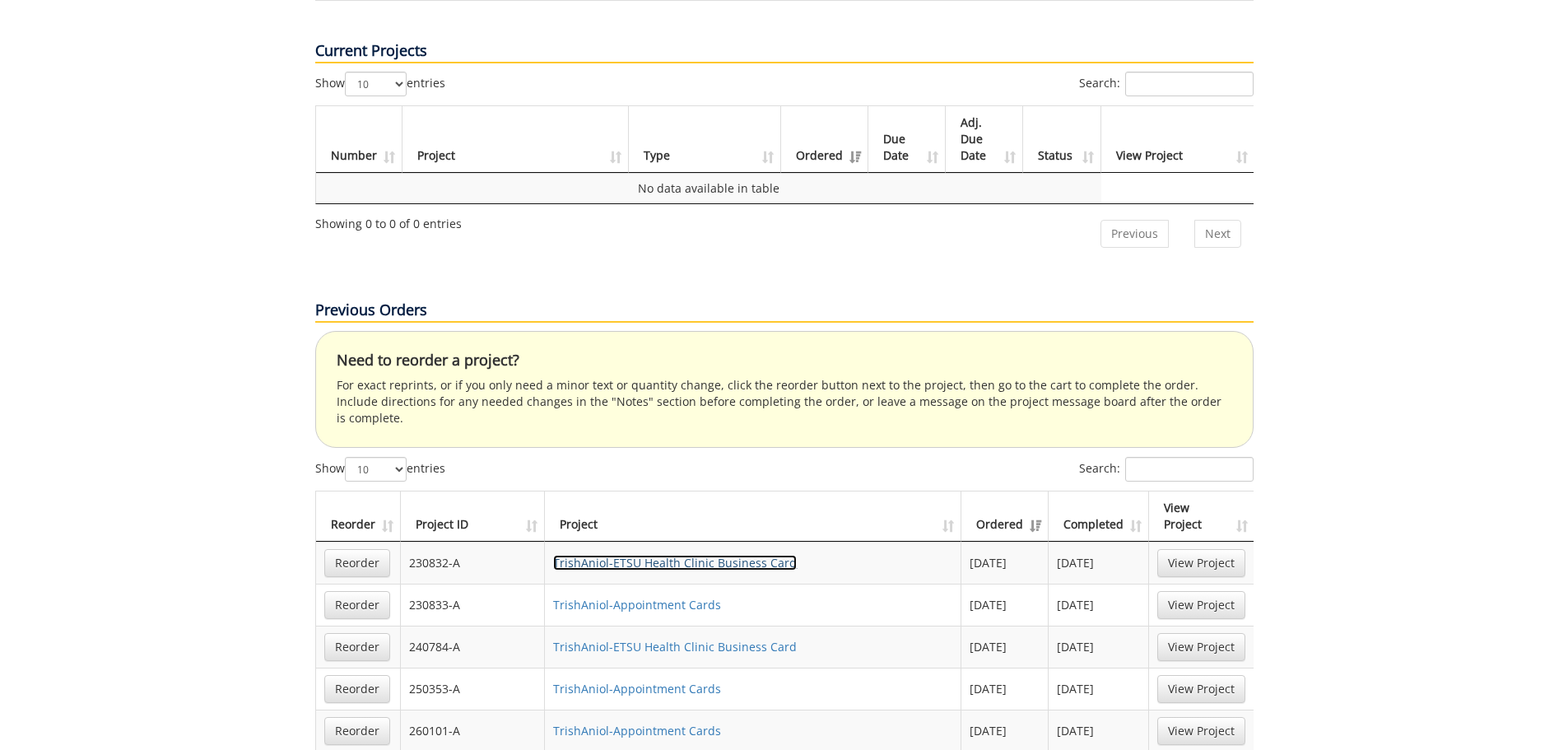
click at [694, 555] on link "TrishAniol-ETSU Health Clinic Business Card" at bounding box center [674, 562] width 244 height 15
click at [676, 555] on link "TrishAniol-ETSU Health Clinic Business Card" at bounding box center [674, 562] width 244 height 15
click at [378, 549] on link "Reorder" at bounding box center [357, 563] width 65 height 28
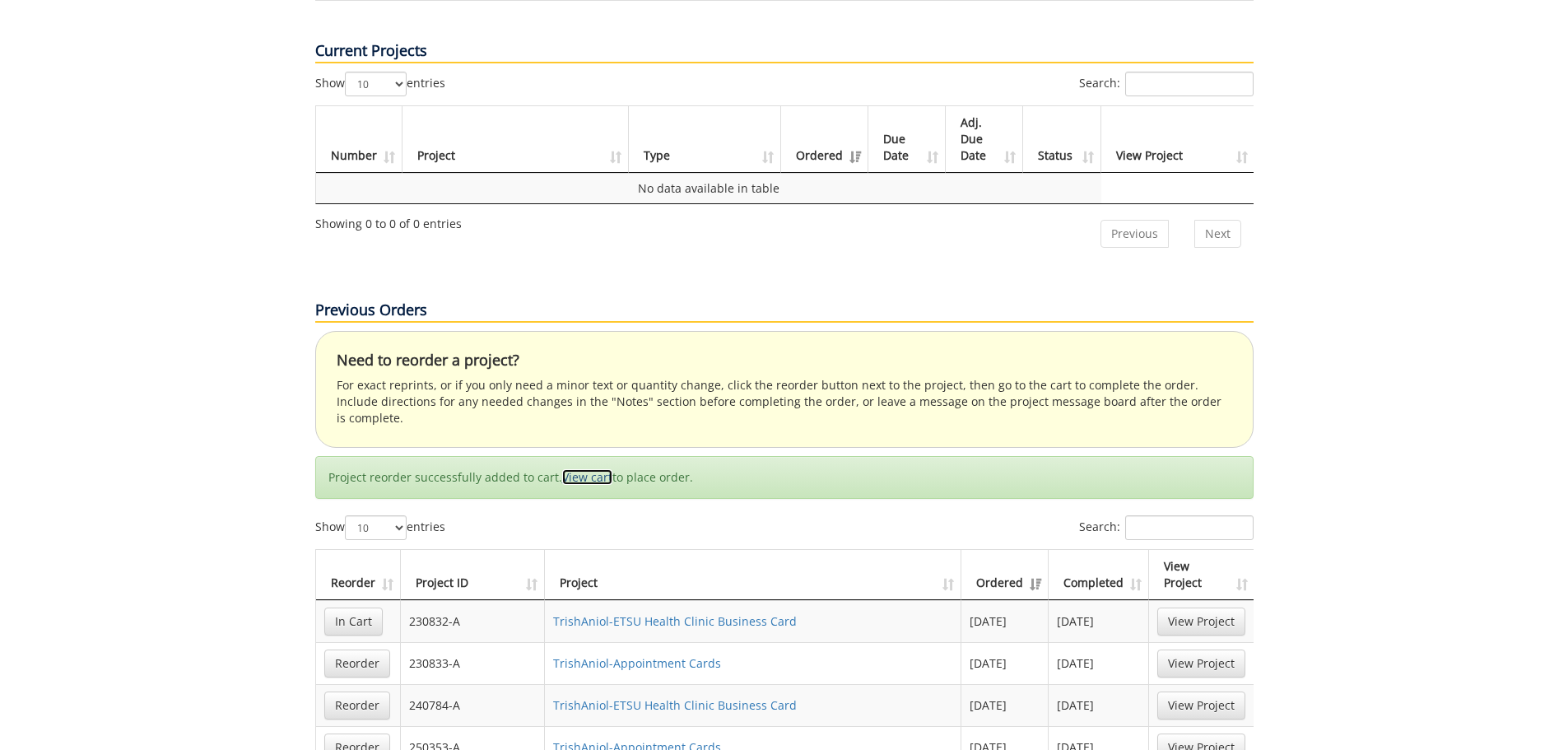
click at [571, 469] on link "View cart" at bounding box center [587, 477] width 50 height 15
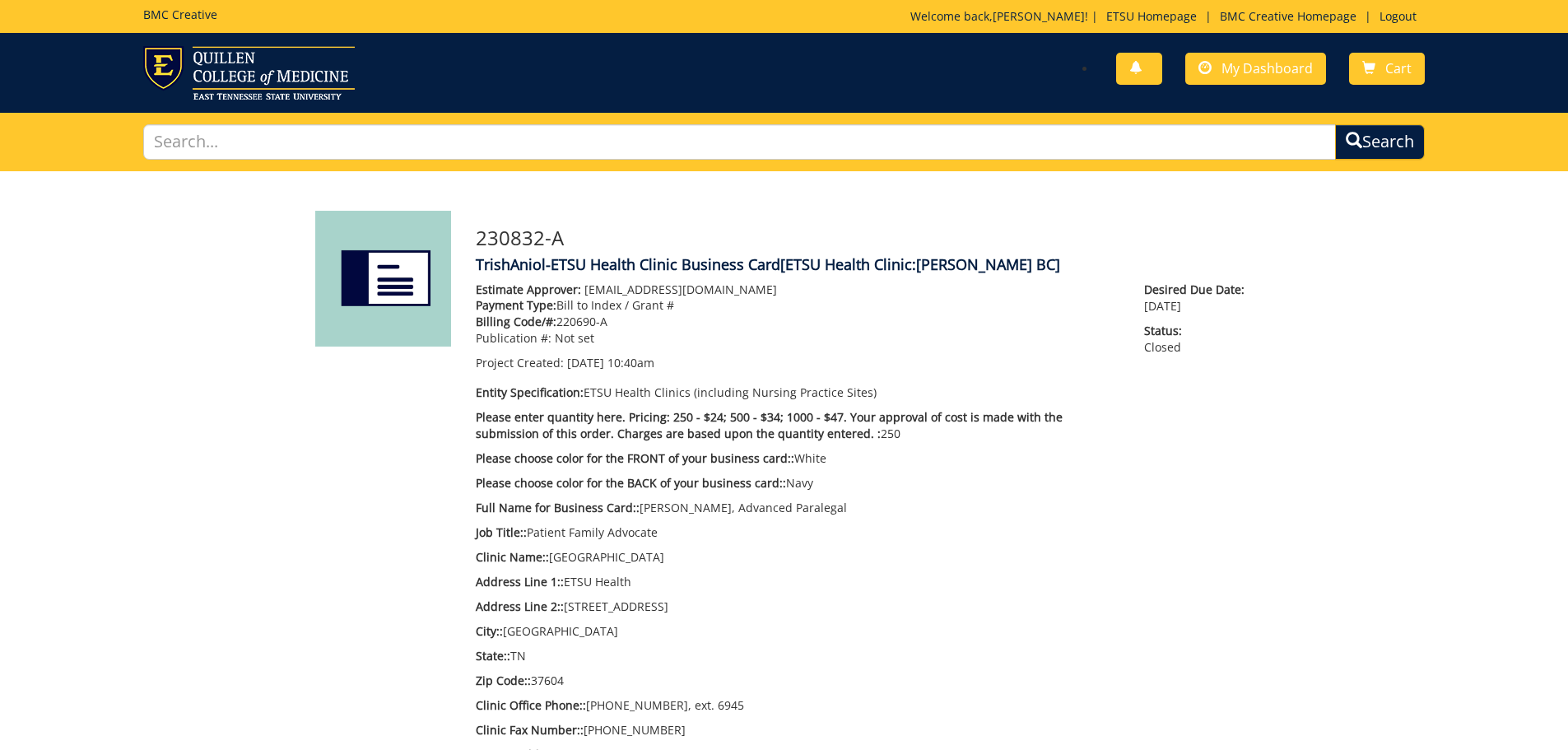
scroll to position [840, 0]
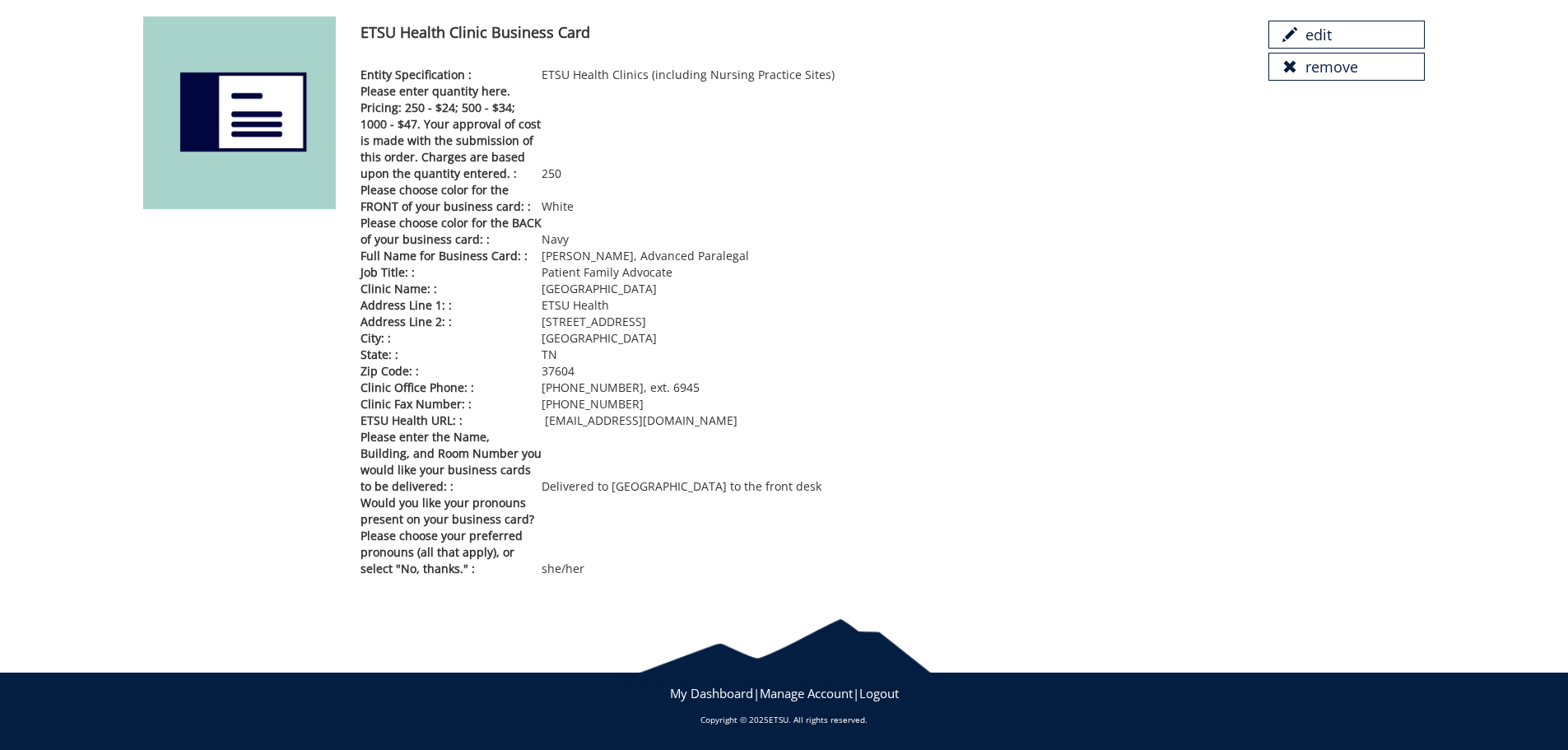
scroll to position [33, 0]
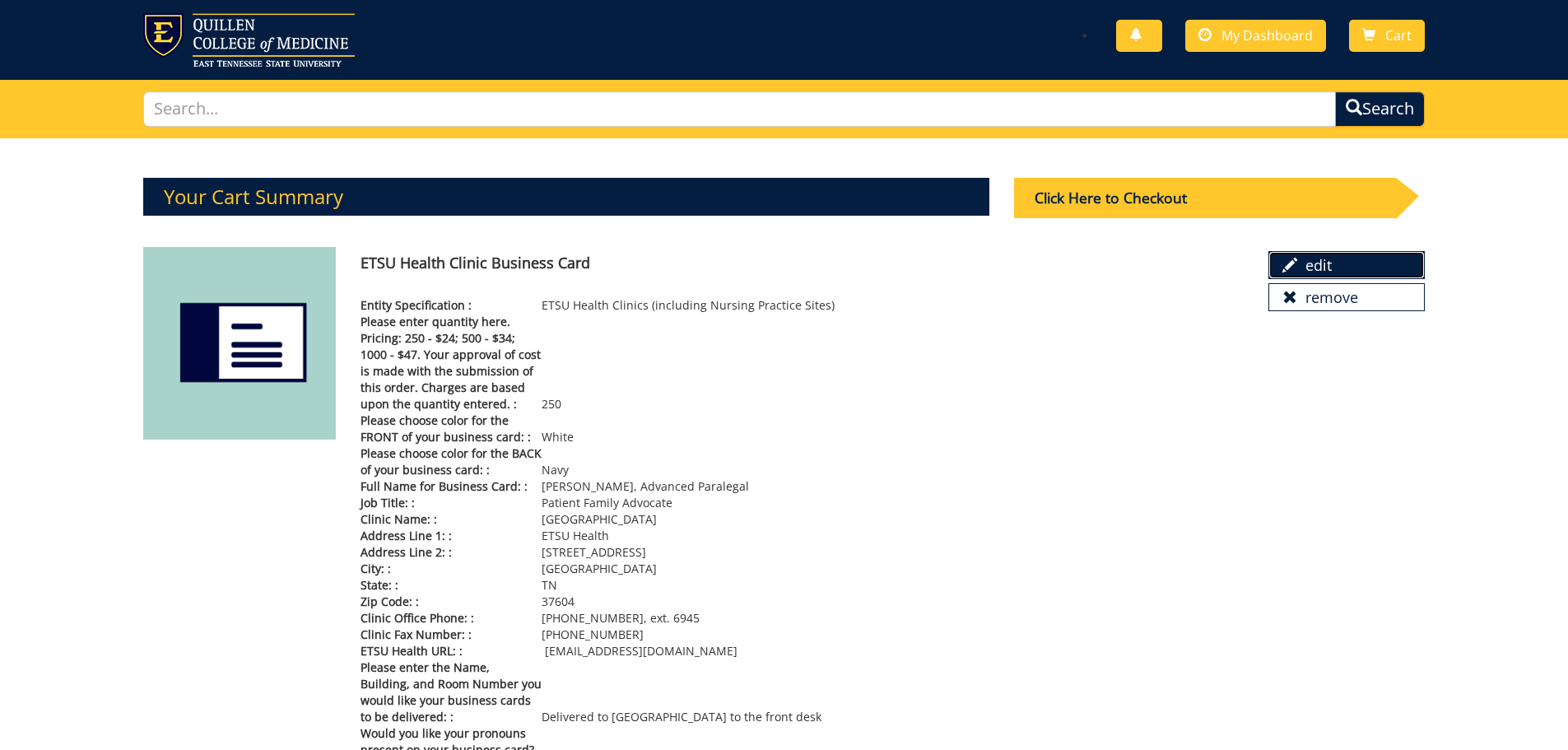
click at [1393, 278] on link "edit" at bounding box center [1347, 265] width 157 height 28
click at [1175, 204] on div "Click Here to Checkout" at bounding box center [1205, 197] width 382 height 41
click at [1102, 199] on div "Click Here to Checkout" at bounding box center [1205, 197] width 382 height 41
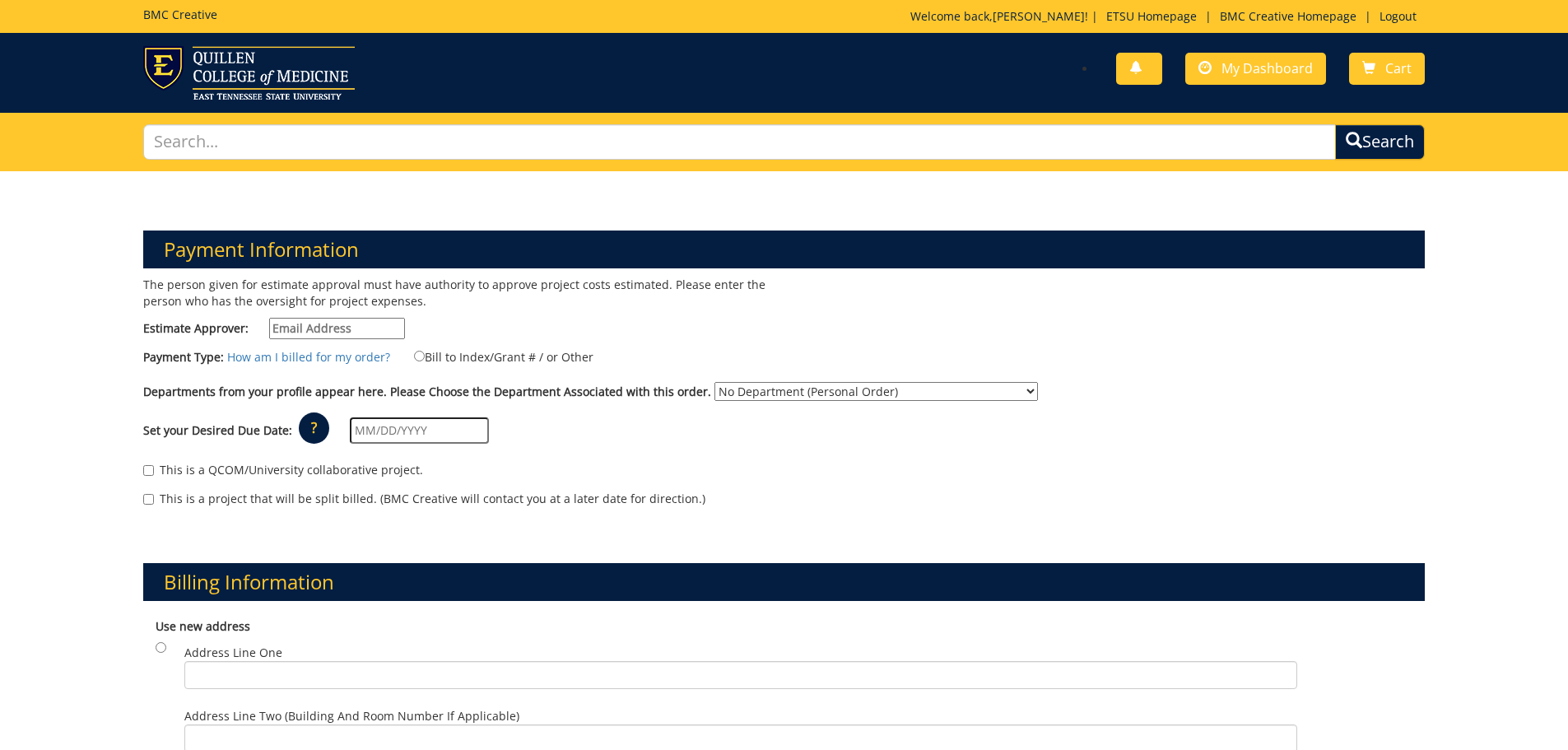
click at [386, 321] on input "Estimate Approver:" at bounding box center [337, 328] width 136 height 22
type input "[EMAIL_ADDRESS][DOMAIN_NAME]"
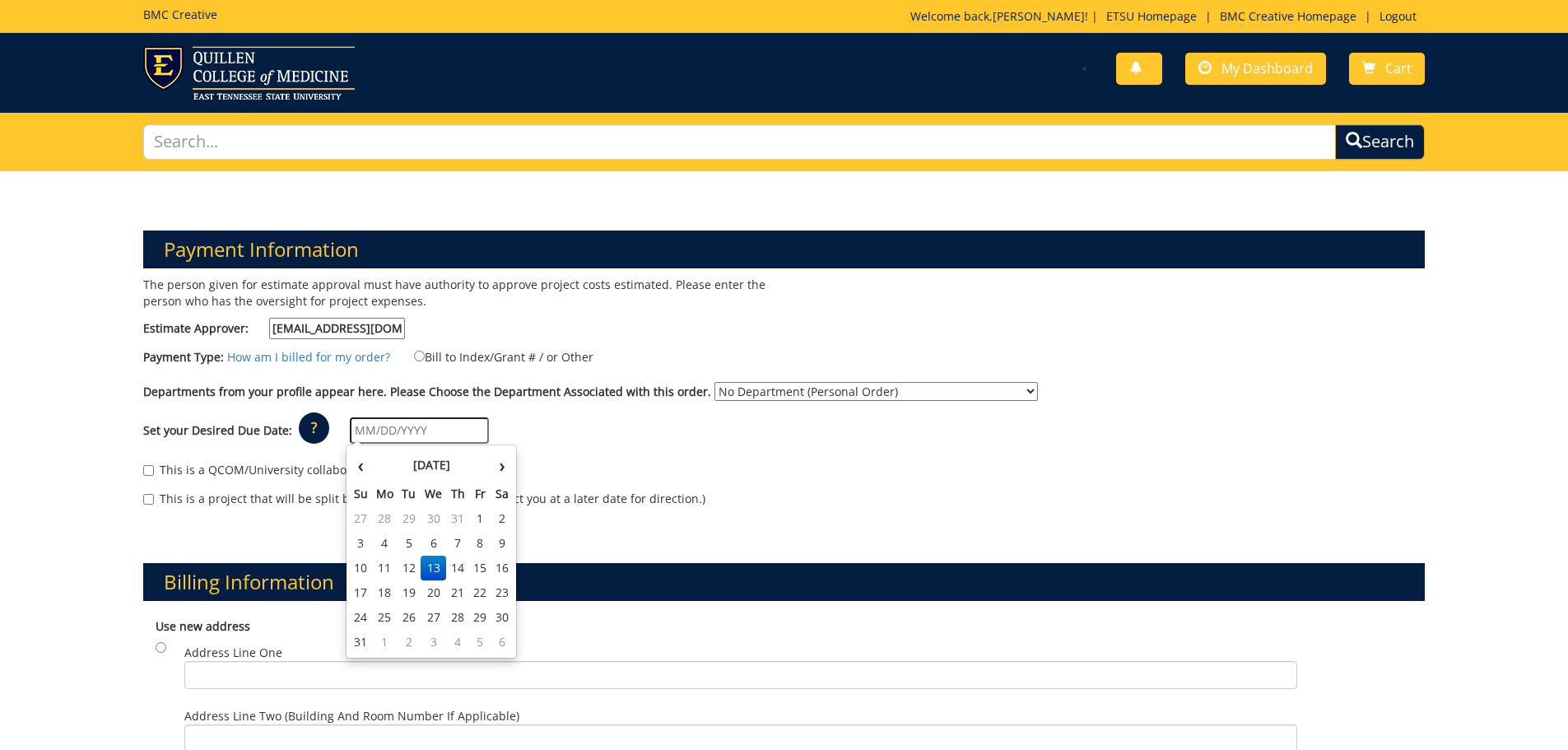
click at [446, 436] on input "text" at bounding box center [419, 430] width 139 height 27
click at [484, 589] on td "22" at bounding box center [480, 593] width 22 height 25
type input "08/22/2025"
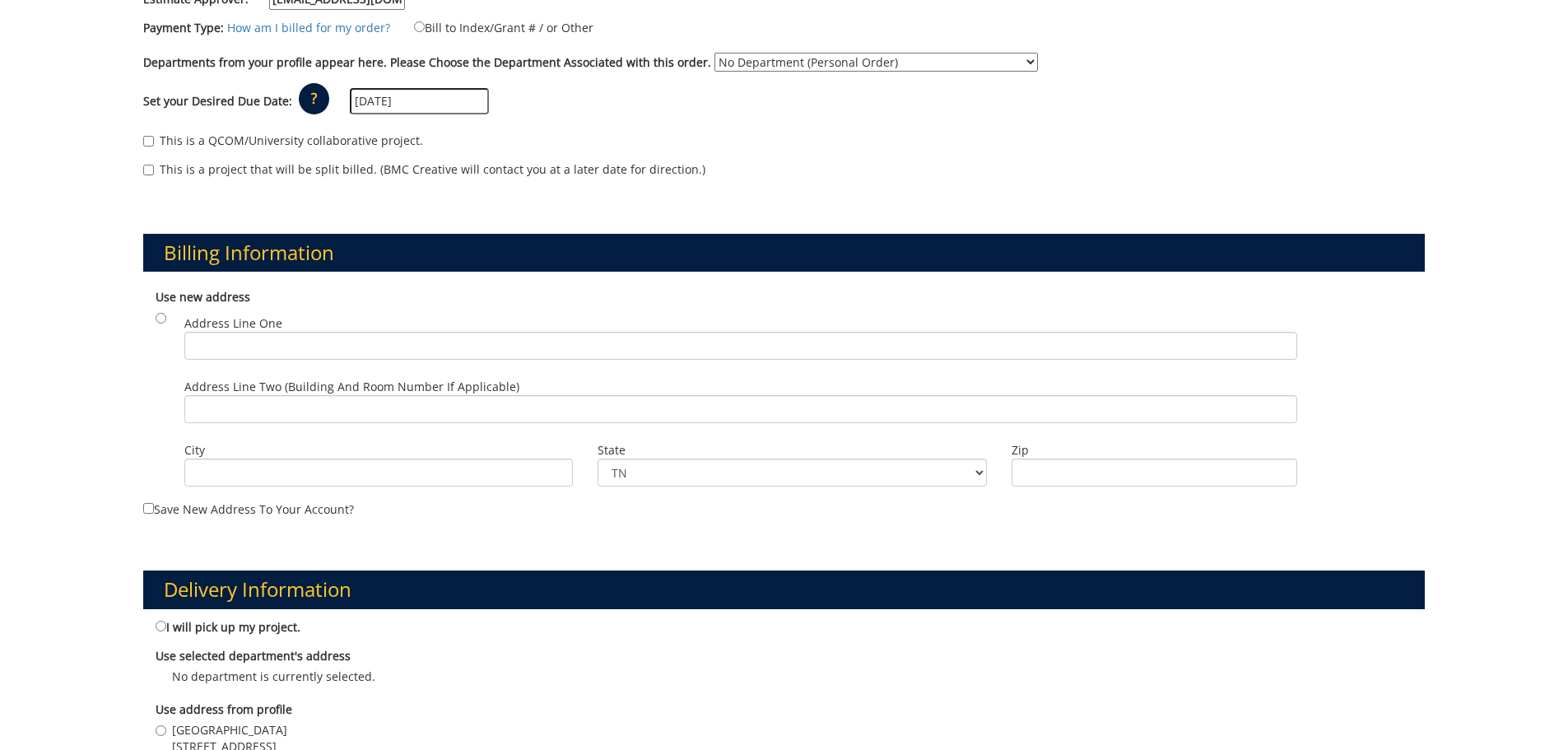
scroll to position [412, 0]
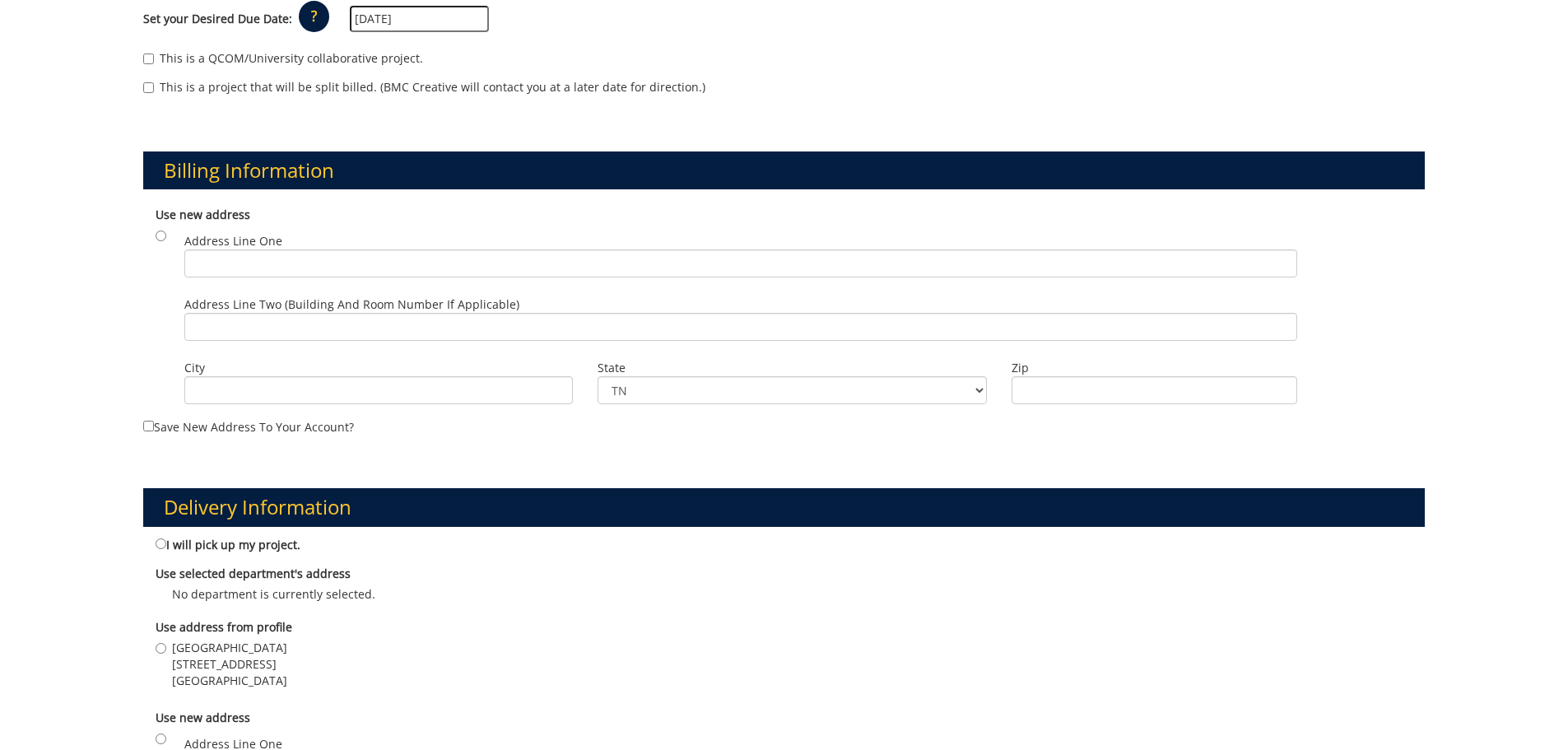
click at [168, 650] on label "Johnson City Community Health Center 2151 Century Lane Johnson City , TN 37604" at bounding box center [221, 664] width 132 height 49
click at [166, 650] on input "Johnson City Community Health Center 2151 Century Lane Johnson City , TN 37604" at bounding box center [160, 648] width 10 height 10
radio input "true"
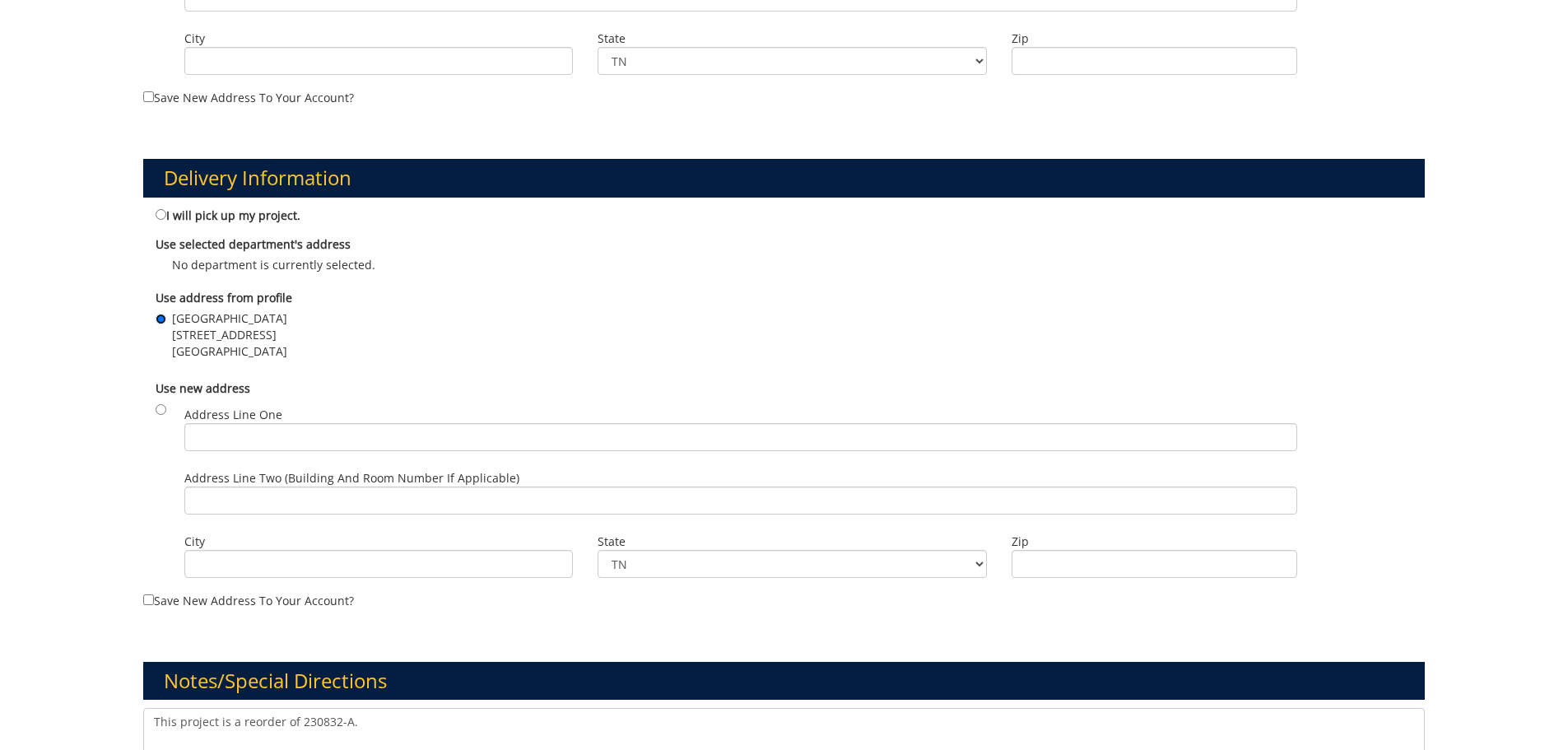
scroll to position [905, 0]
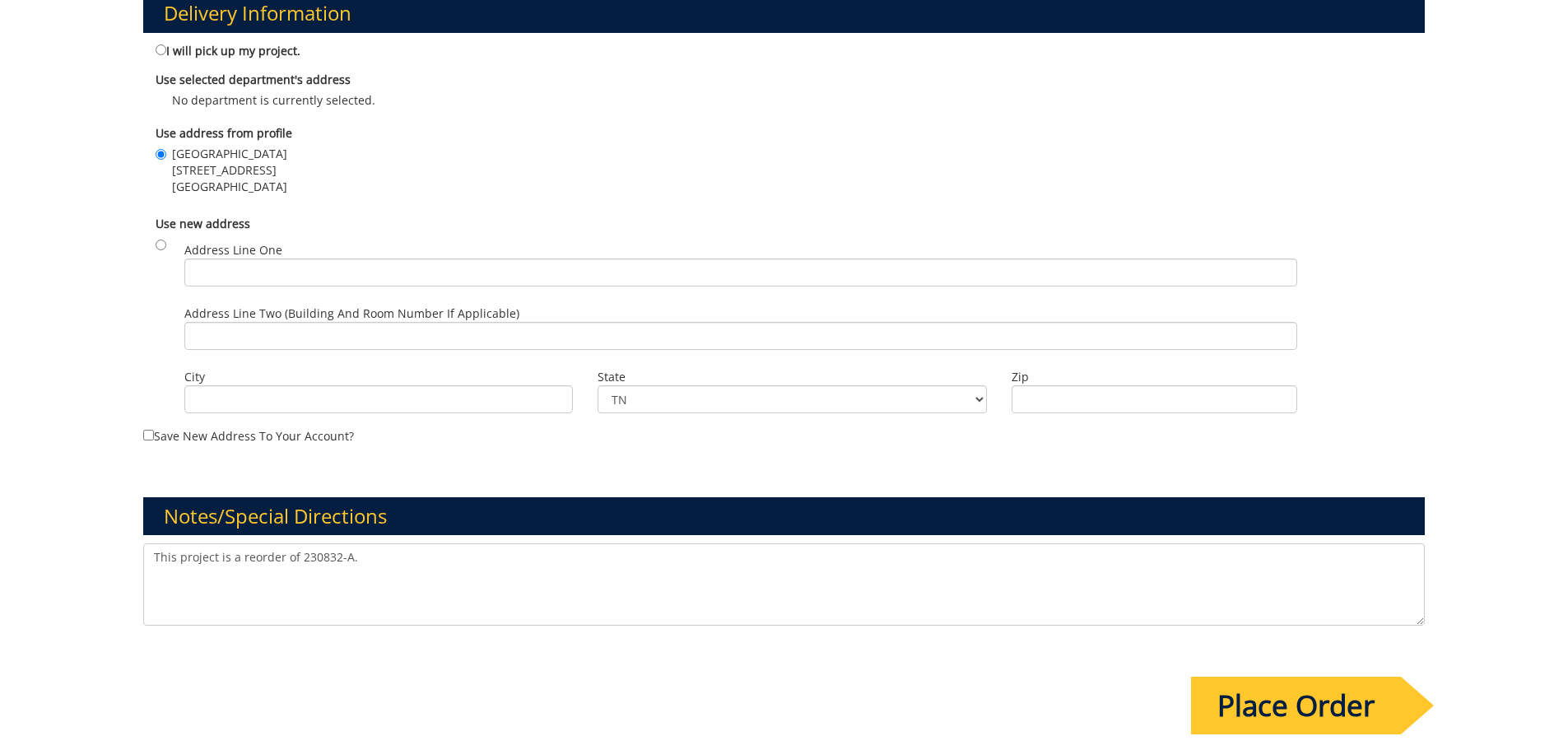
drag, startPoint x: 378, startPoint y: 565, endPoint x: 129, endPoint y: 571, distance: 249.1
click at [137, 571] on div "This project is a reorder of 230832-A." at bounding box center [784, 586] width 1307 height 86
click at [477, 558] on textarea "This project is a reorder of 230832-A." at bounding box center [784, 584] width 1282 height 82
drag, startPoint x: 438, startPoint y: 553, endPoint x: 0, endPoint y: 553, distance: 438.0
click at [0, 553] on div "Payment Information The person given for estimate approval must have authority …" at bounding box center [784, 35] width 1568 height 1538
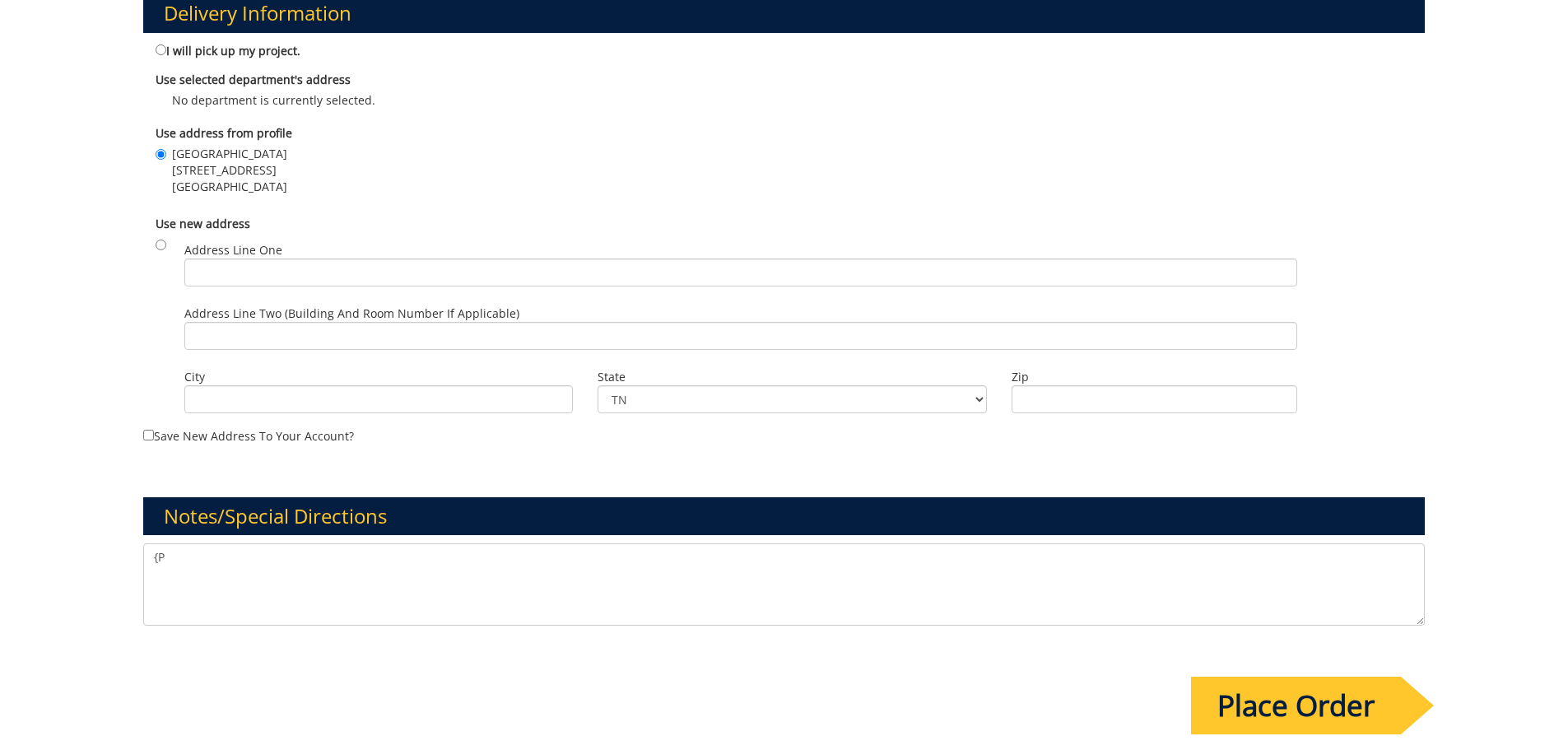
type textarea "{"
type textarea "Requesting 500 cards for print"
click at [1262, 693] on input "Place Order" at bounding box center [1296, 704] width 210 height 58
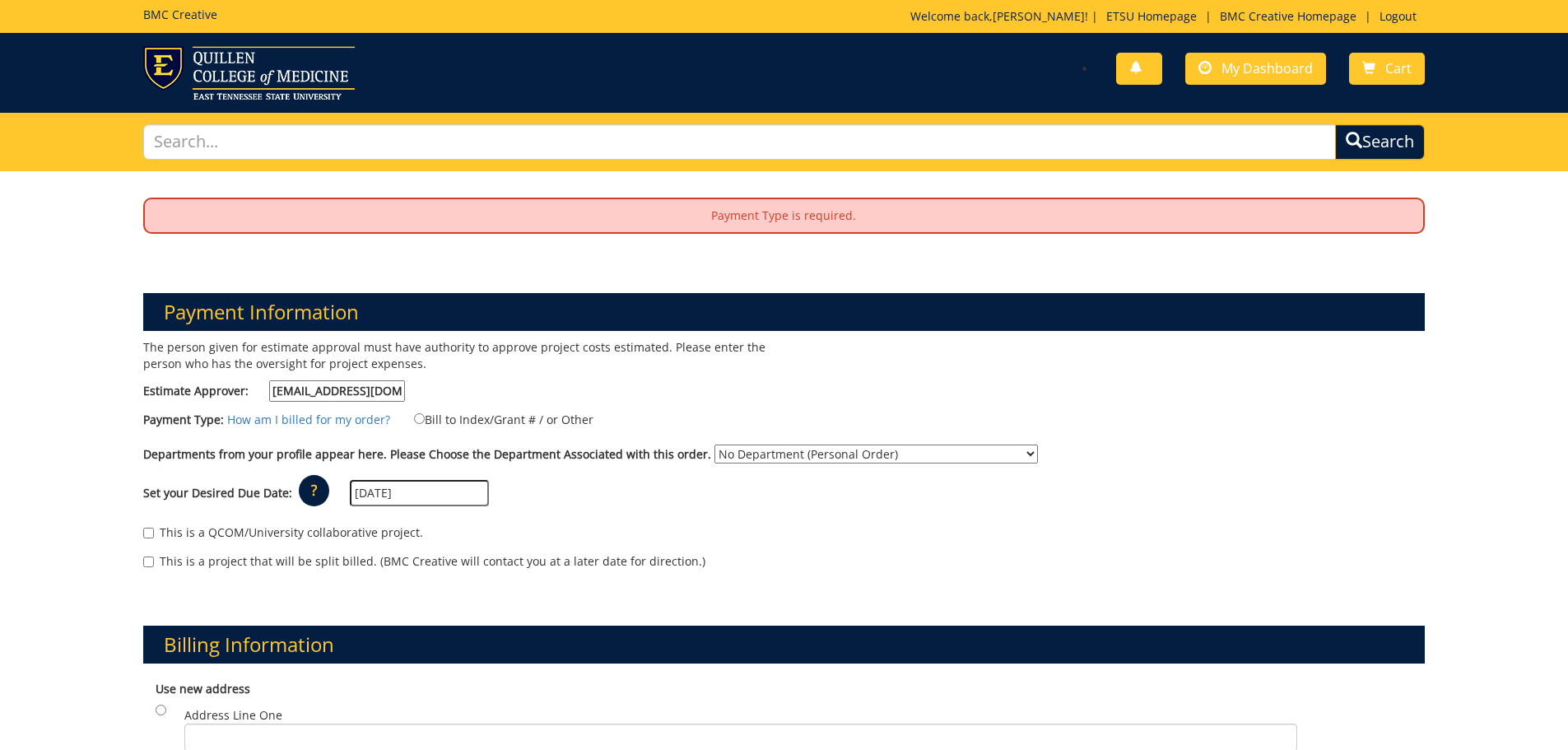
click at [418, 415] on label "Bill to Index/Grant # / or Other" at bounding box center [493, 418] width 200 height 18
click at [418, 415] on input "Bill to Index/Grant # / or Other" at bounding box center [419, 418] width 10 height 10
radio input "true"
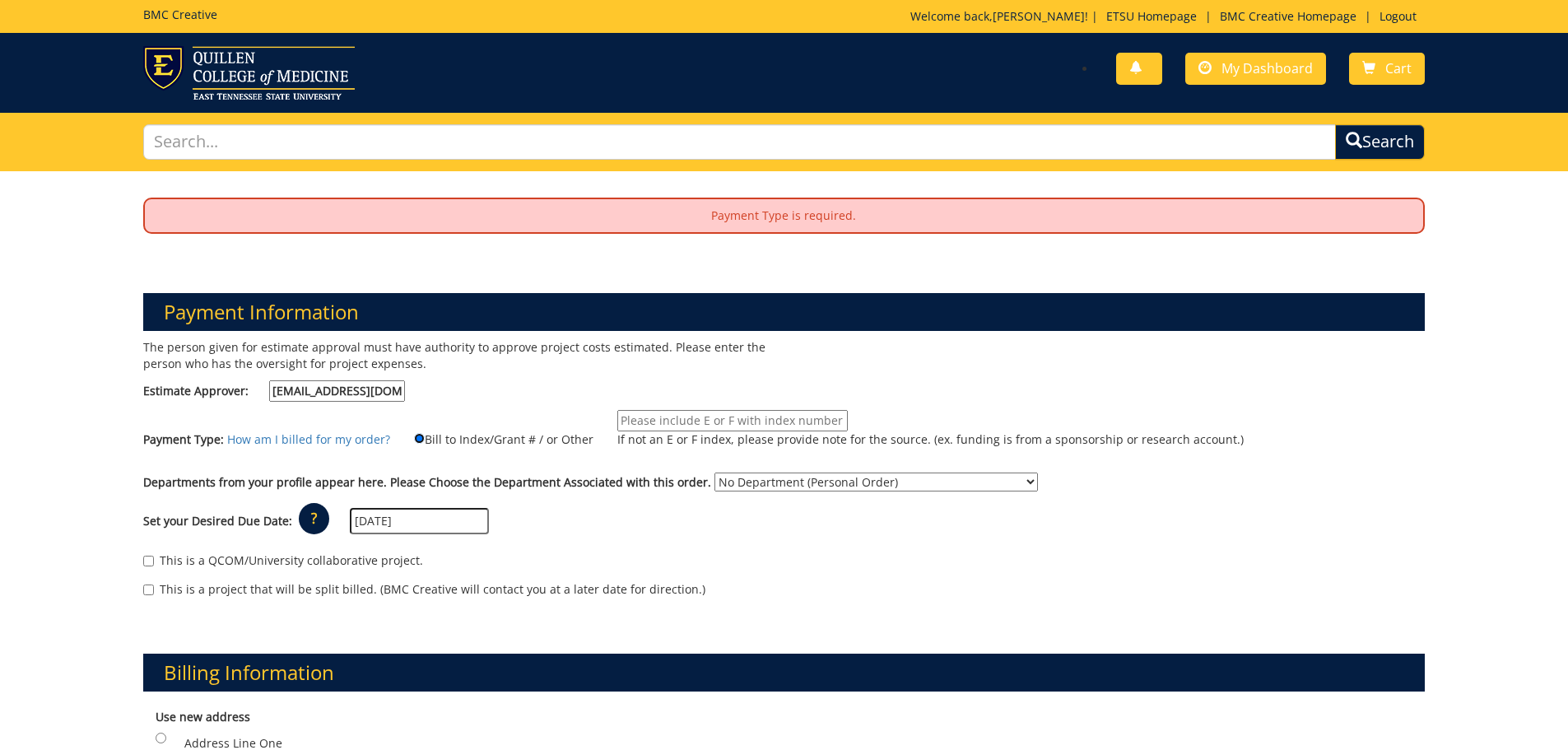
click at [415, 437] on input "Bill to Index/Grant # / or Other" at bounding box center [419, 438] width 10 height 10
click at [415, 440] on input "Bill to Index/Grant # / or Other" at bounding box center [419, 438] width 10 height 10
click at [612, 520] on div "Set your Desired Due Date: ? × How long will my project take to finish? : Pleas…" at bounding box center [784, 521] width 1307 height 46
click at [385, 390] on input "queenm@etsu.edu" at bounding box center [337, 391] width 136 height 22
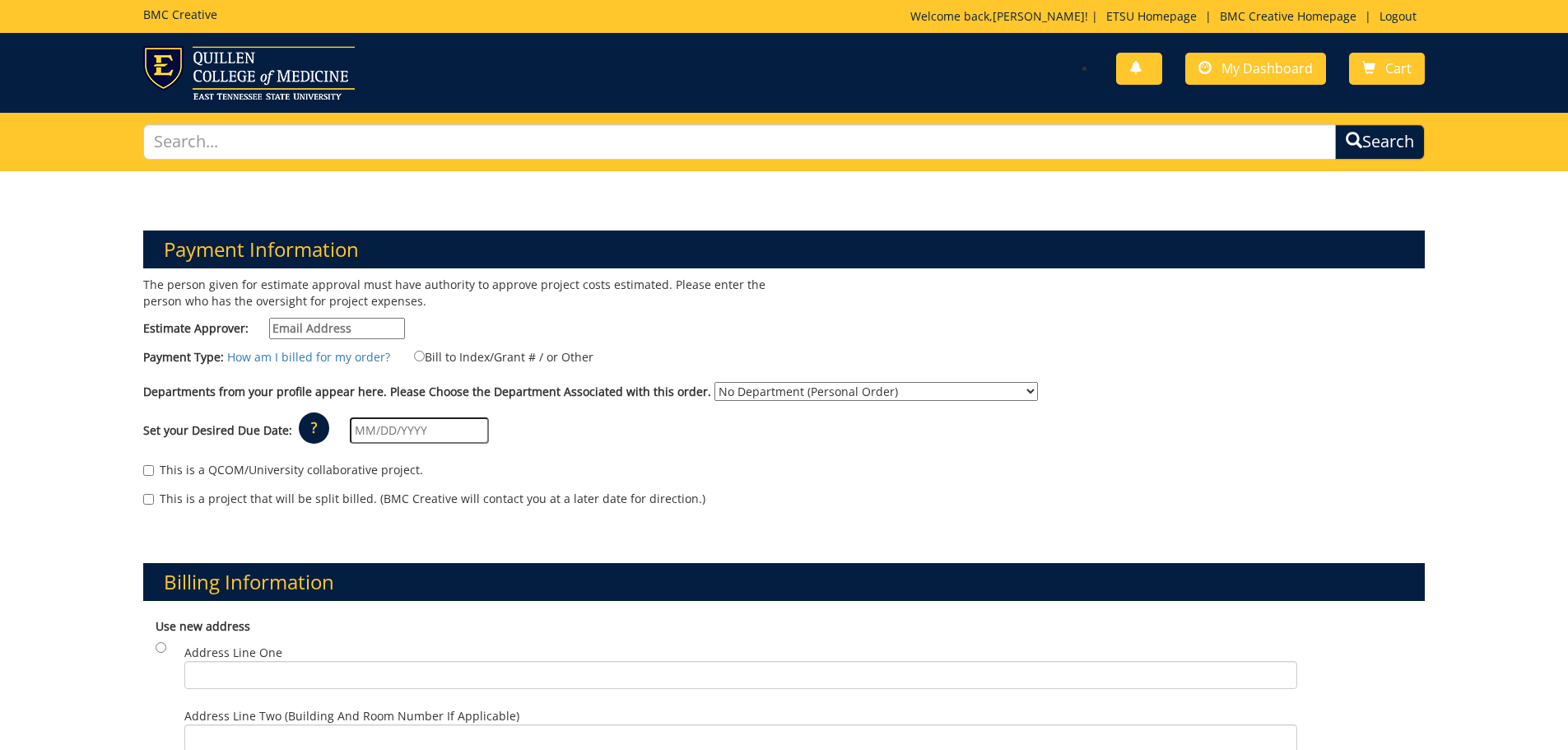
click at [364, 322] on input "Estimate Approver:" at bounding box center [337, 328] width 136 height 22
type input "[EMAIL_ADDRESS][DOMAIN_NAME]"
click at [415, 357] on input "Bill to Index/Grant # / or Other" at bounding box center [419, 356] width 10 height 10
radio input "true"
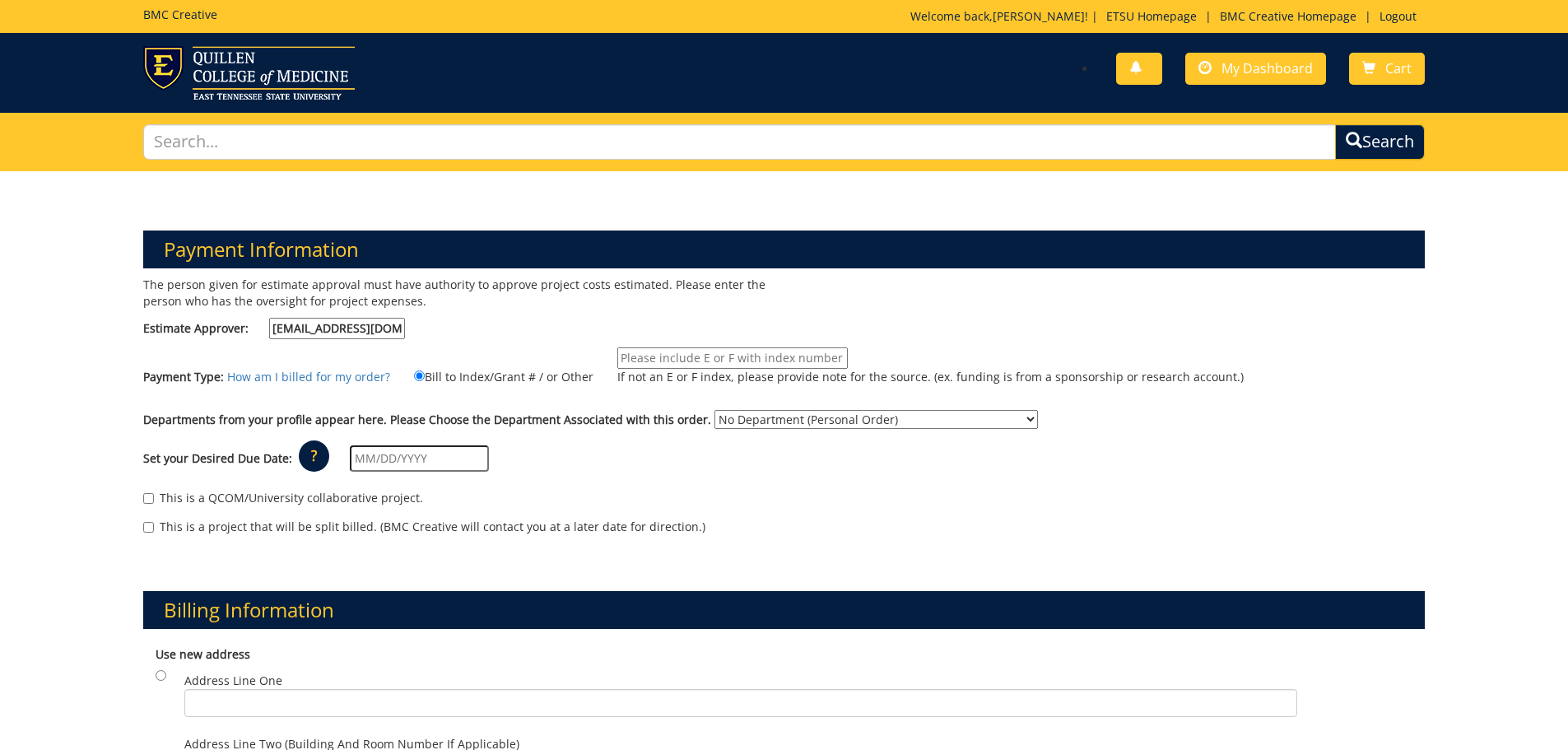
click at [405, 460] on input "text" at bounding box center [419, 459] width 139 height 27
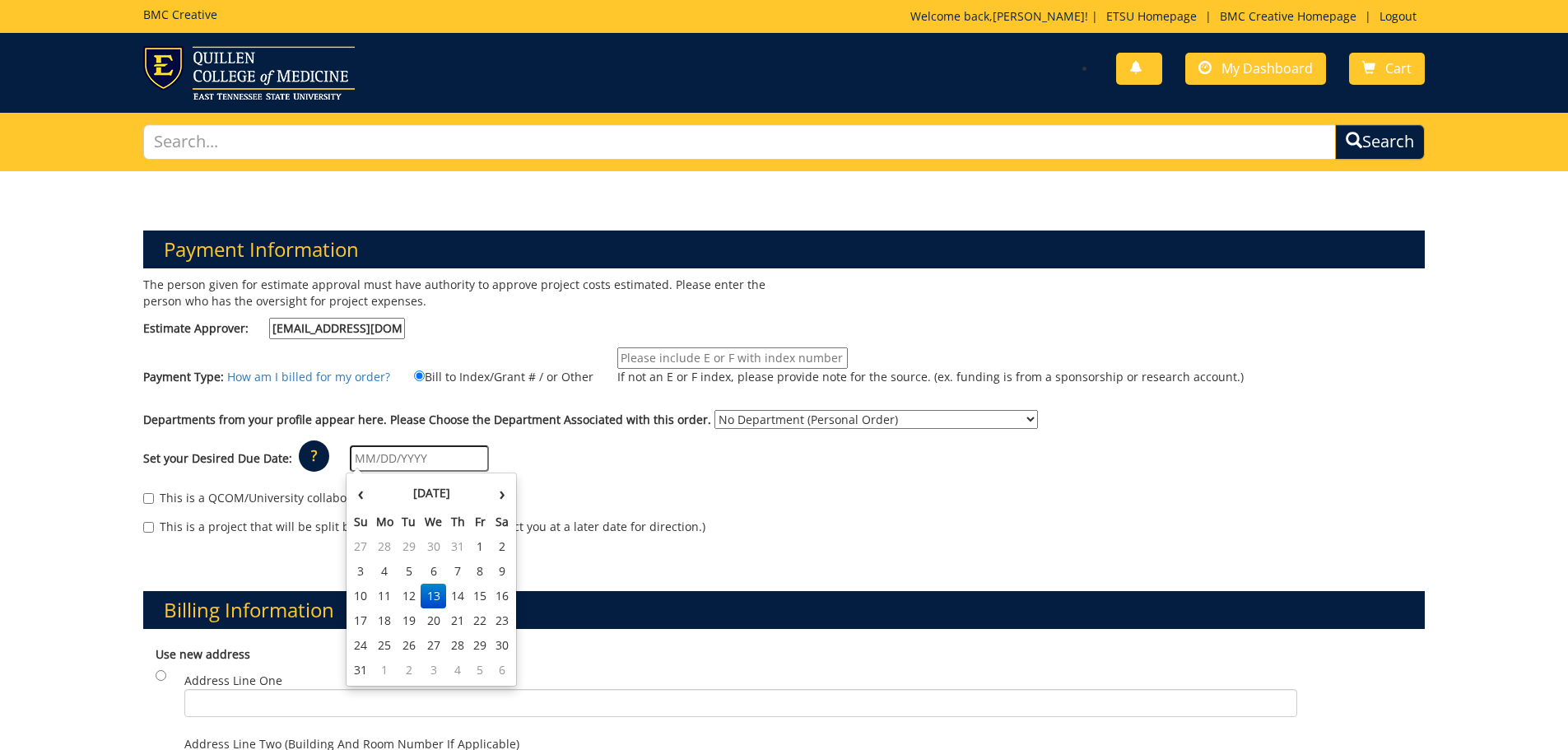
click at [479, 612] on td "22" at bounding box center [480, 620] width 22 height 25
type input "08/22/2025"
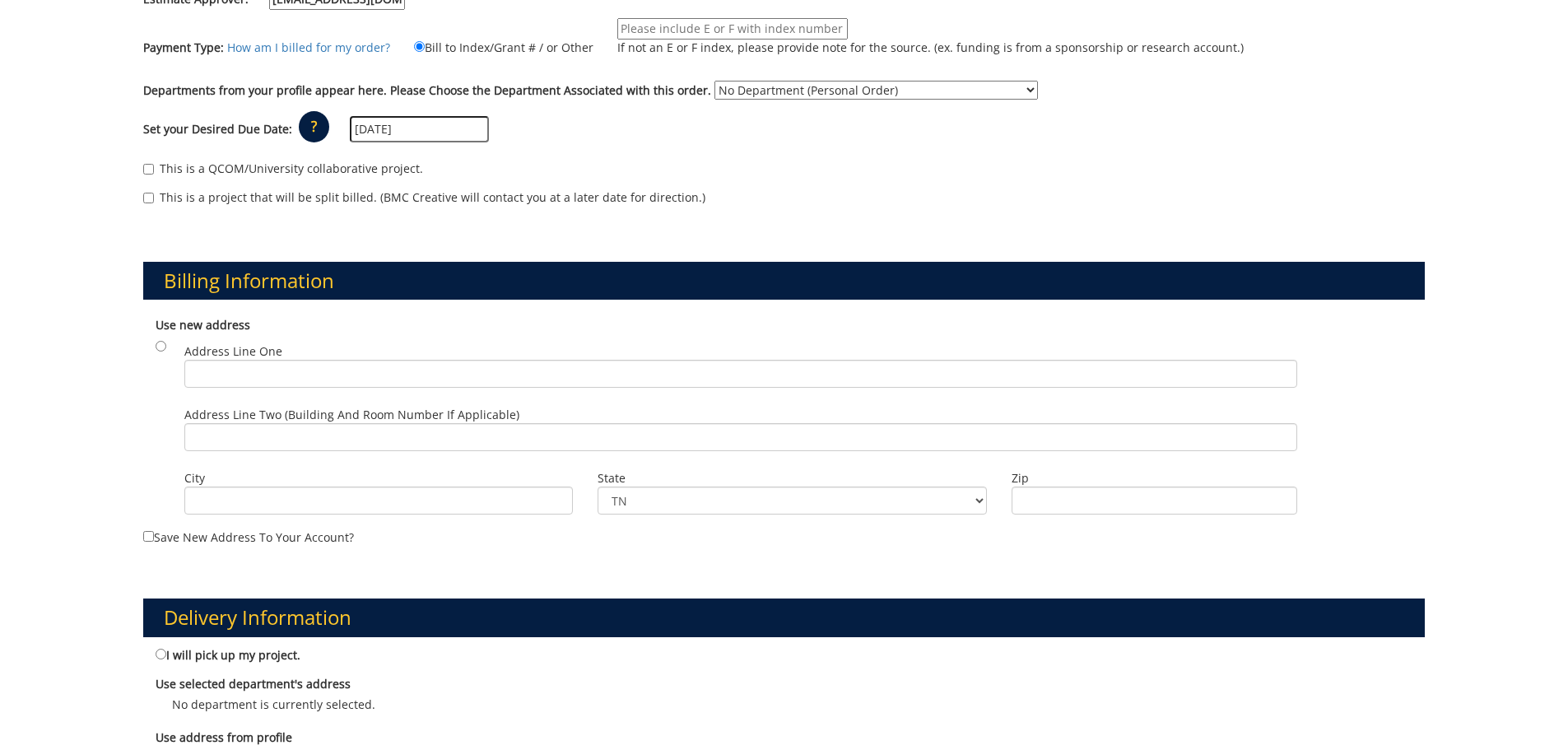
scroll to position [576, 0]
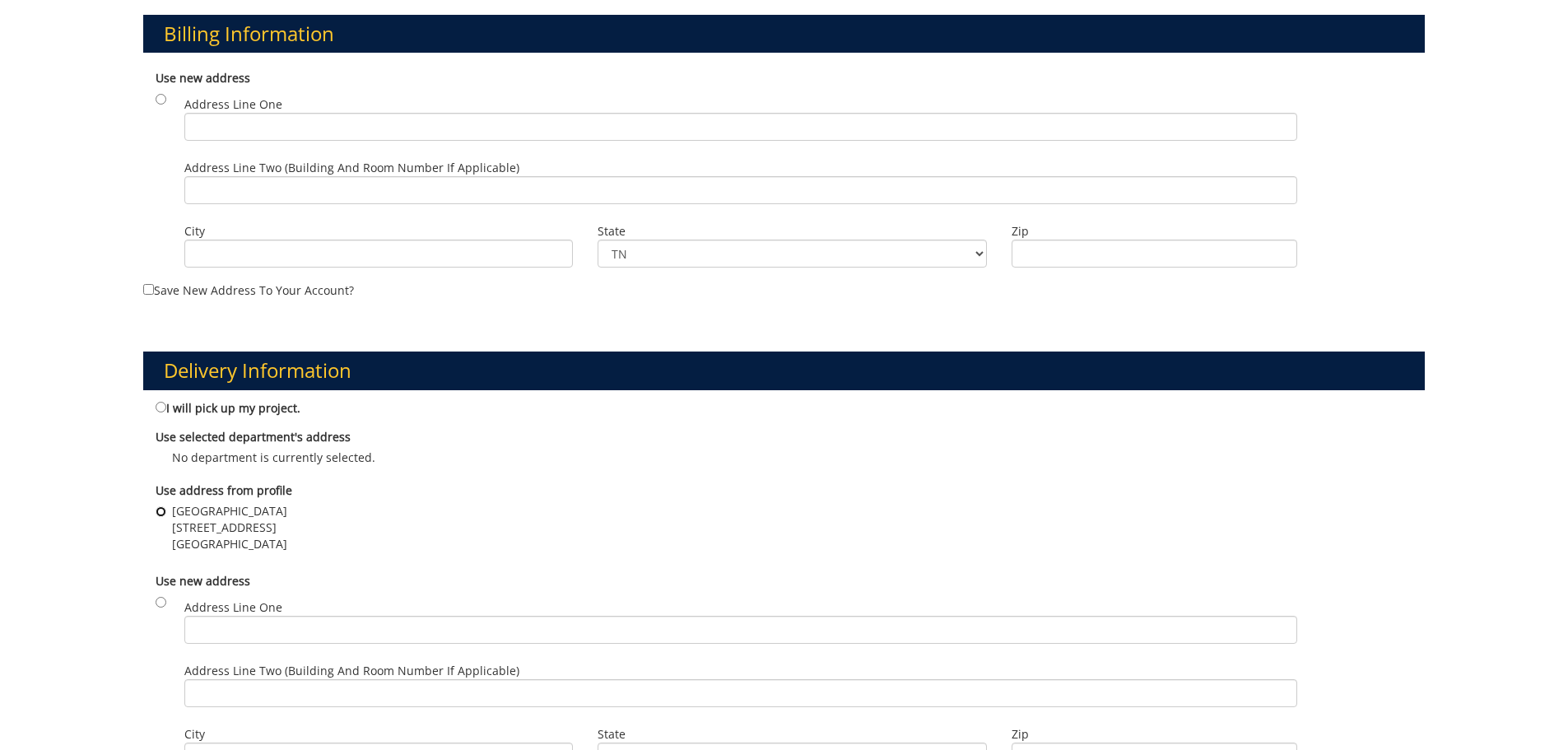
click at [163, 508] on input "Johnson City Community Health Center 2151 Century Lane Johnson City , TN 37604" at bounding box center [160, 511] width 10 height 10
radio input "true"
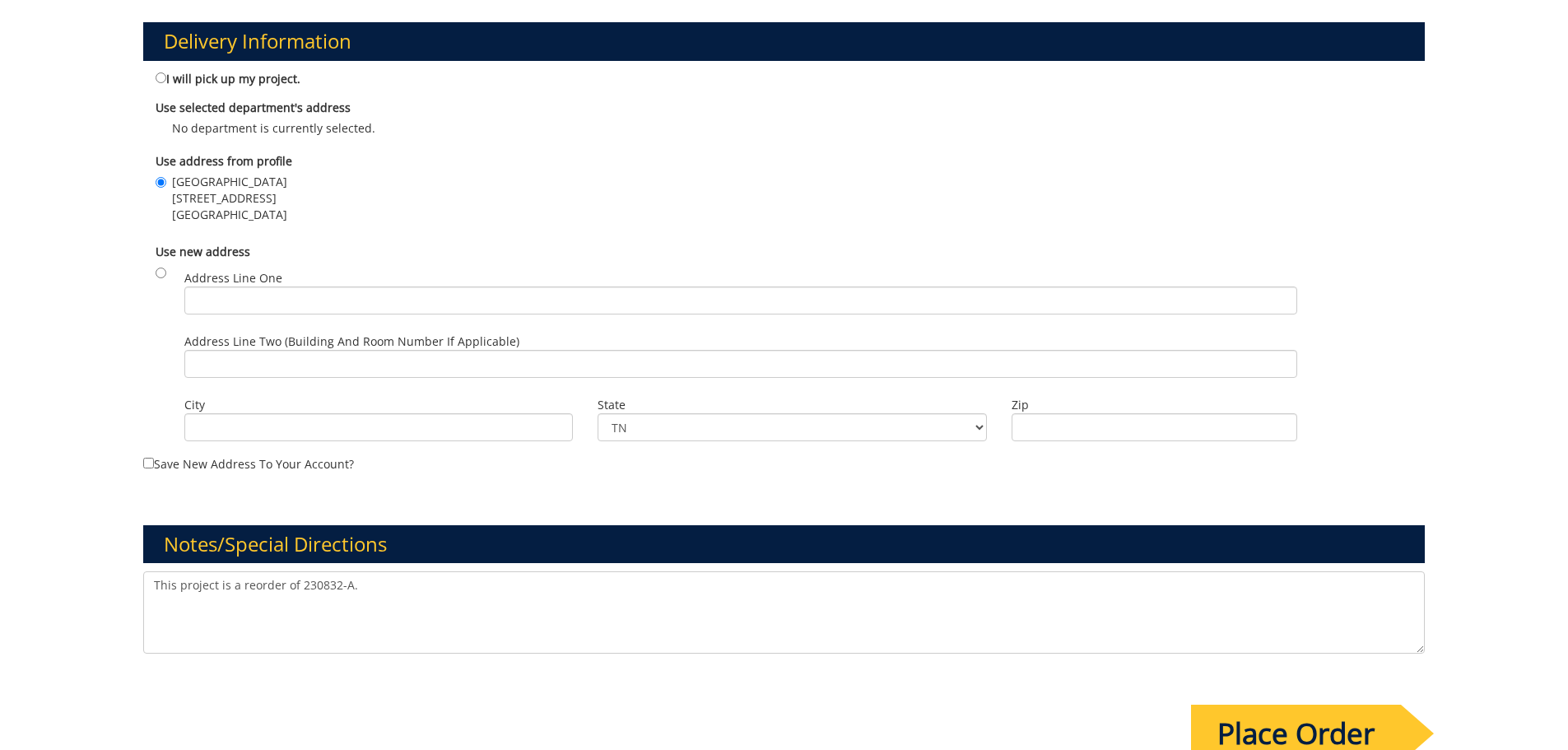
drag, startPoint x: 387, startPoint y: 583, endPoint x: 0, endPoint y: 587, distance: 387.0
click at [64, 595] on div "Payment Information The person given for estimate approval must have authority …" at bounding box center [784, 49] width 1568 height 1566
type textarea "Please print 500 cards"
click at [1238, 709] on input "Place Order" at bounding box center [1296, 733] width 210 height 58
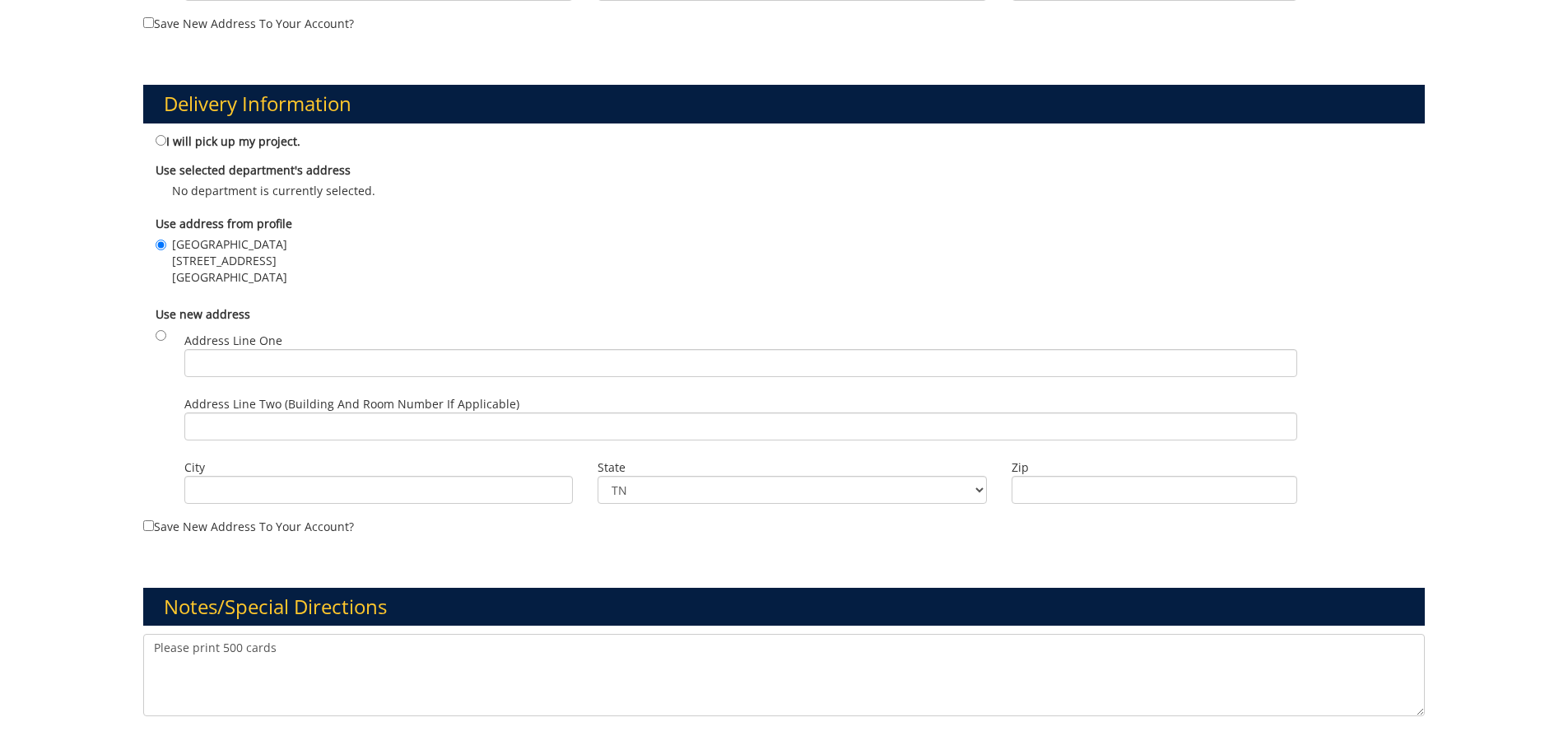
scroll to position [0, 0]
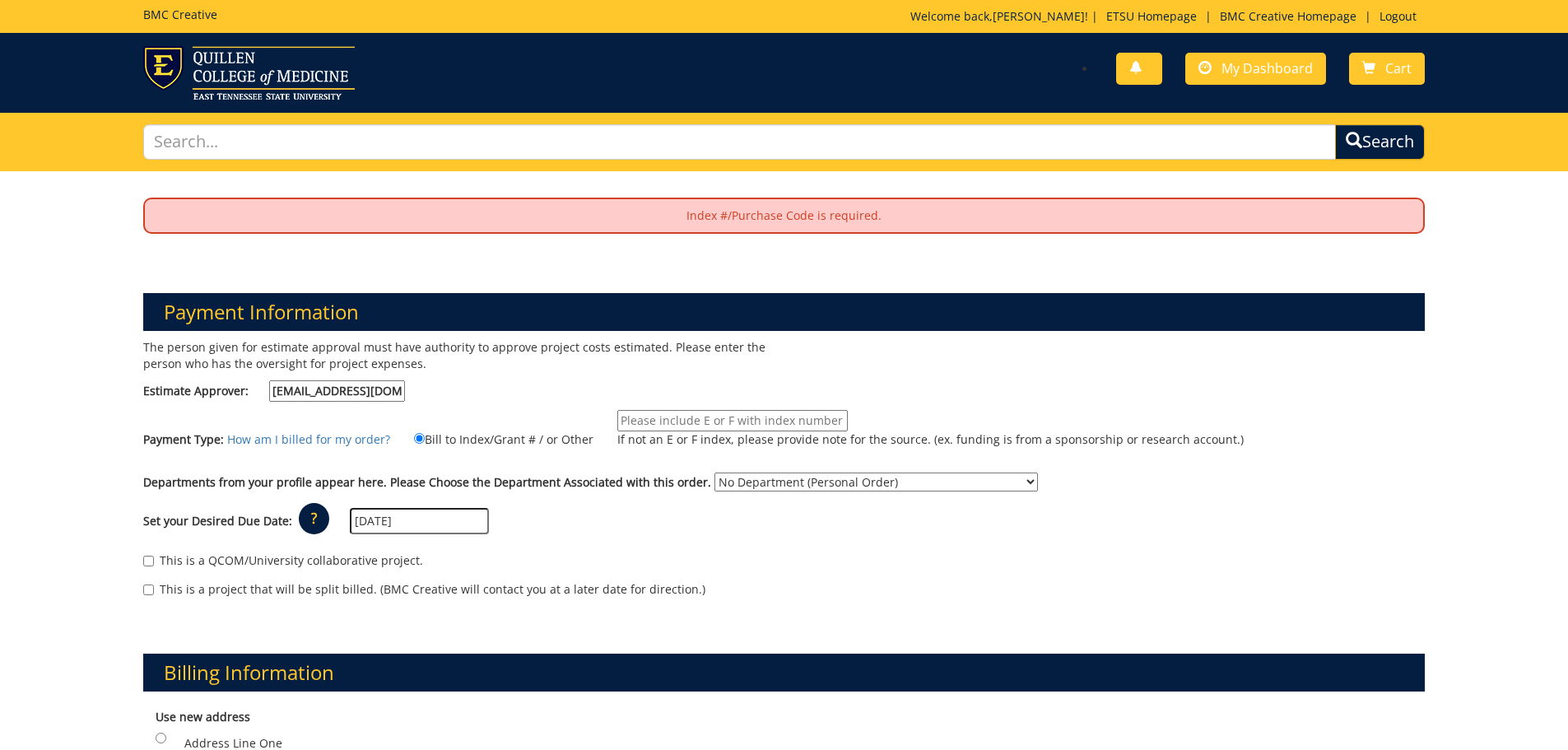
click at [832, 427] on input "If not an E or F index, please provide note for the source. (ex. funding is fro…" at bounding box center [732, 420] width 231 height 22
type input "220690"
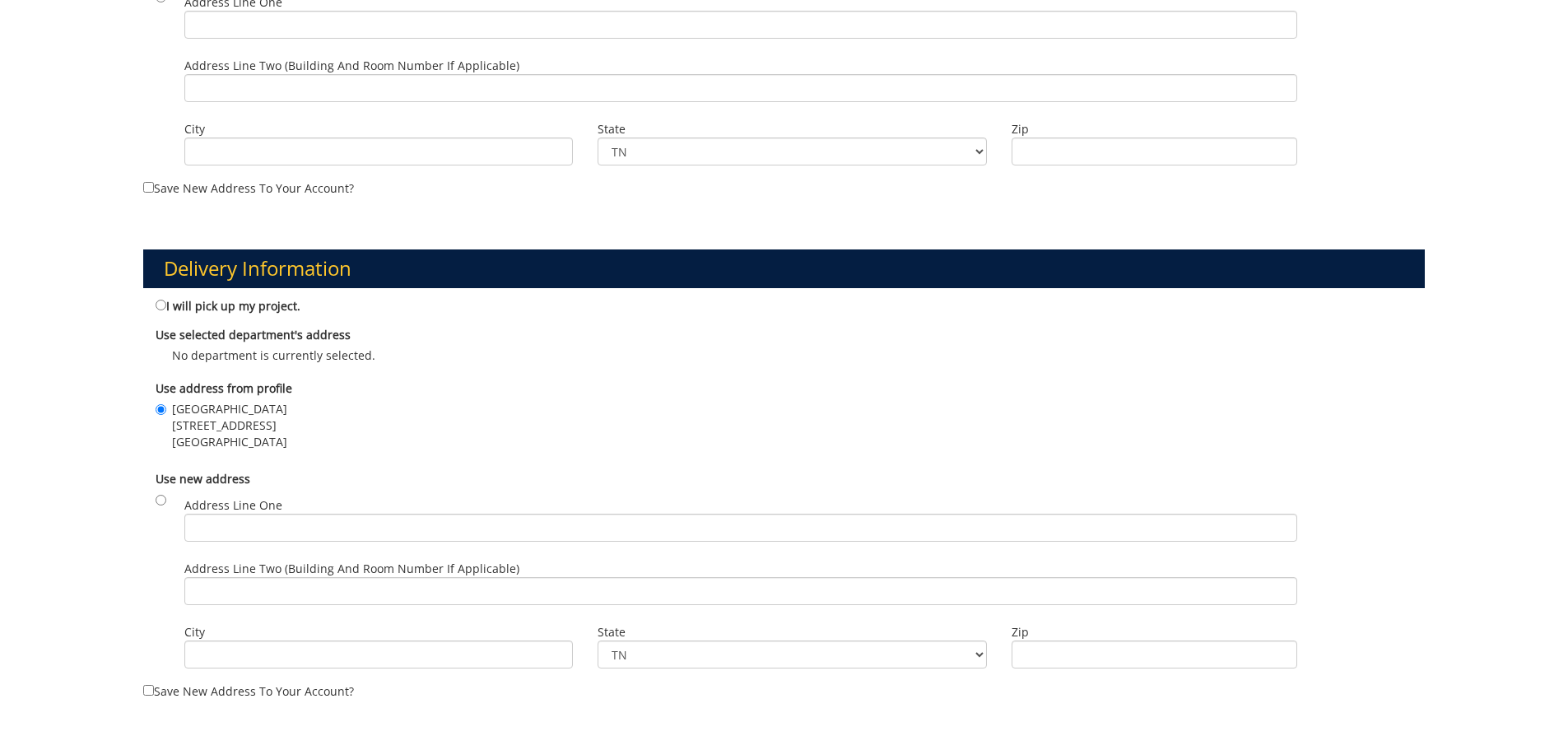
scroll to position [1152, 0]
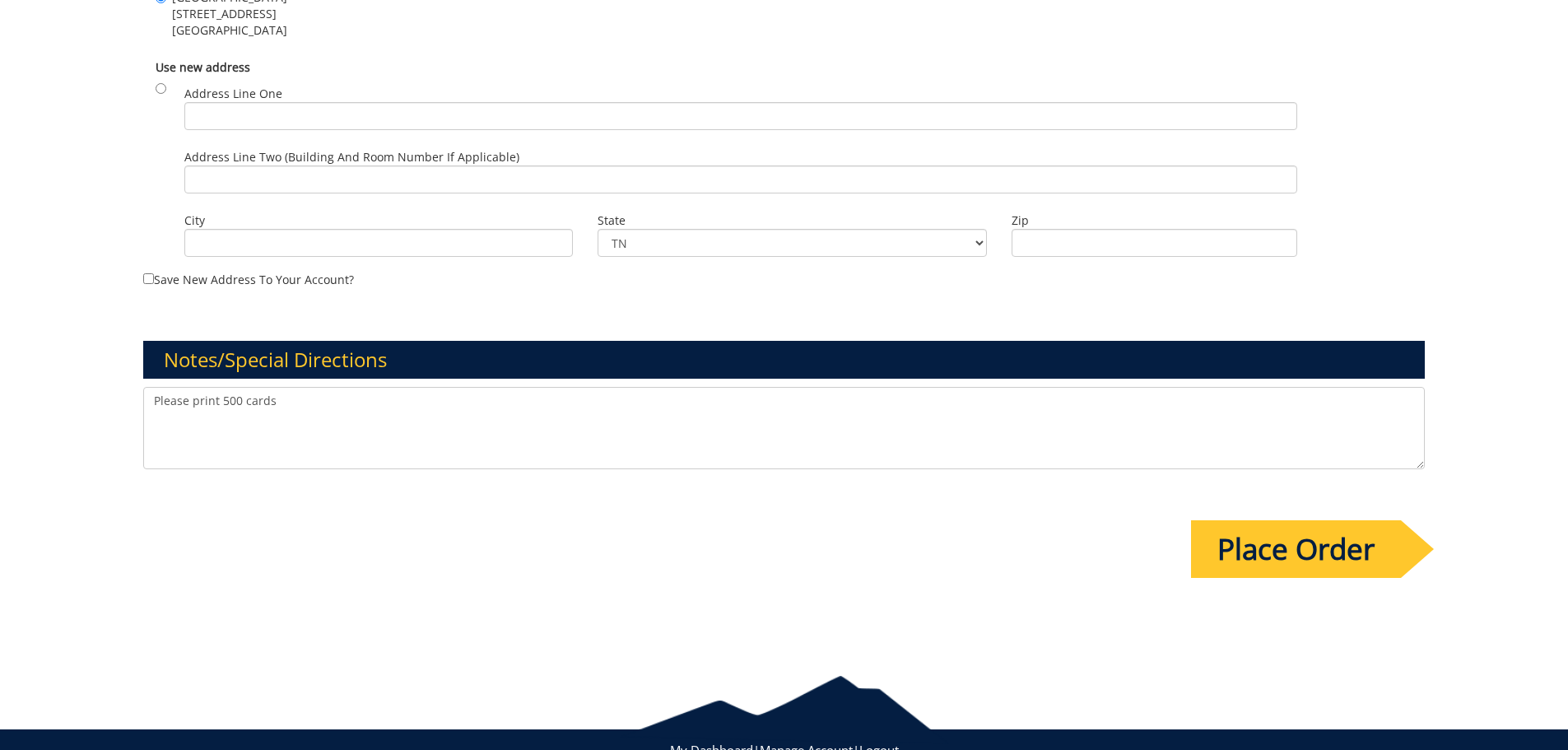
click at [1269, 546] on input "Place Order" at bounding box center [1296, 549] width 210 height 58
